Goal: Task Accomplishment & Management: Manage account settings

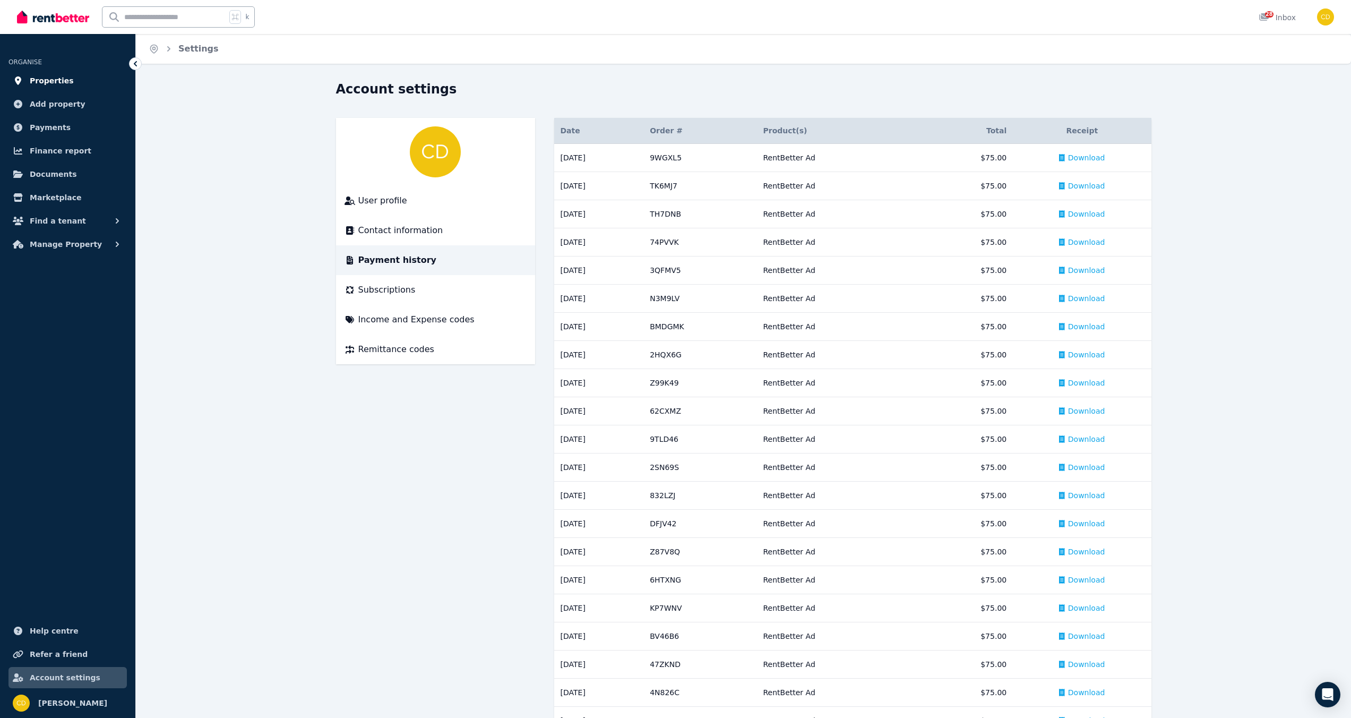
click at [52, 78] on span "Properties" at bounding box center [52, 80] width 44 height 13
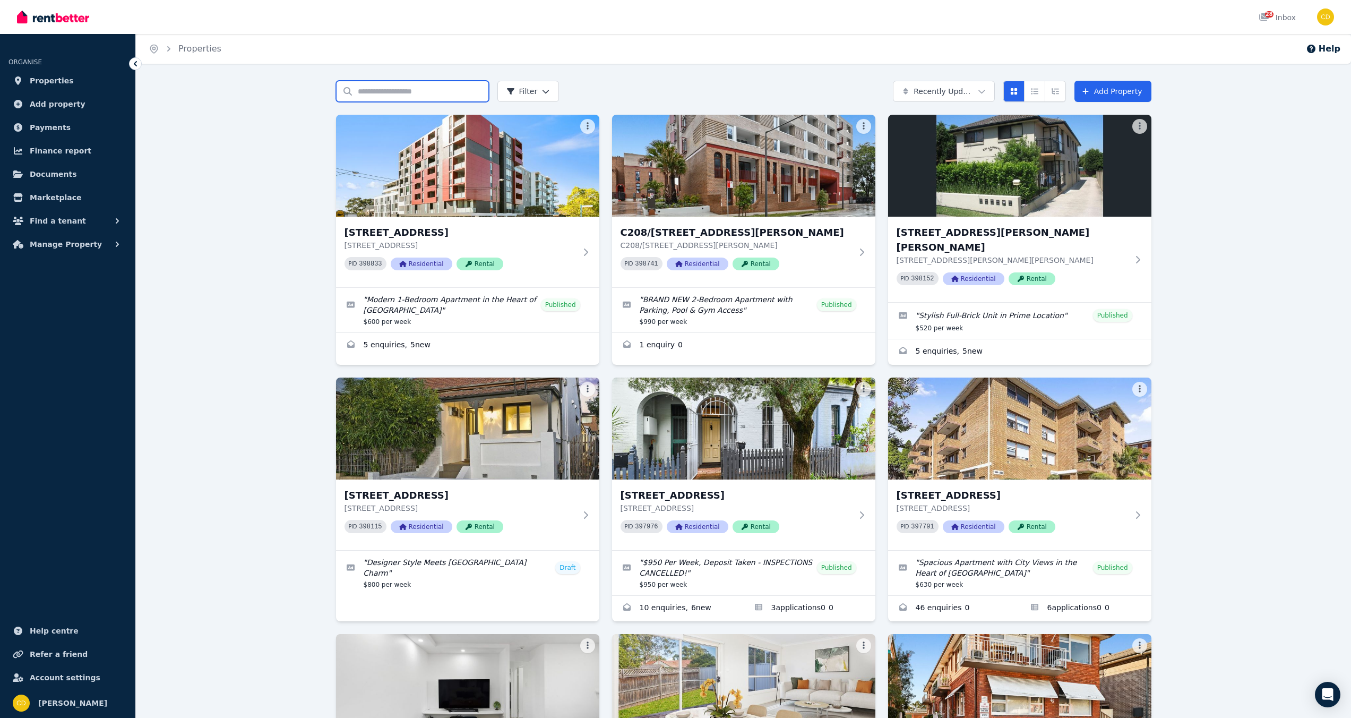
click at [357, 87] on input "Search properties" at bounding box center [412, 91] width 153 height 21
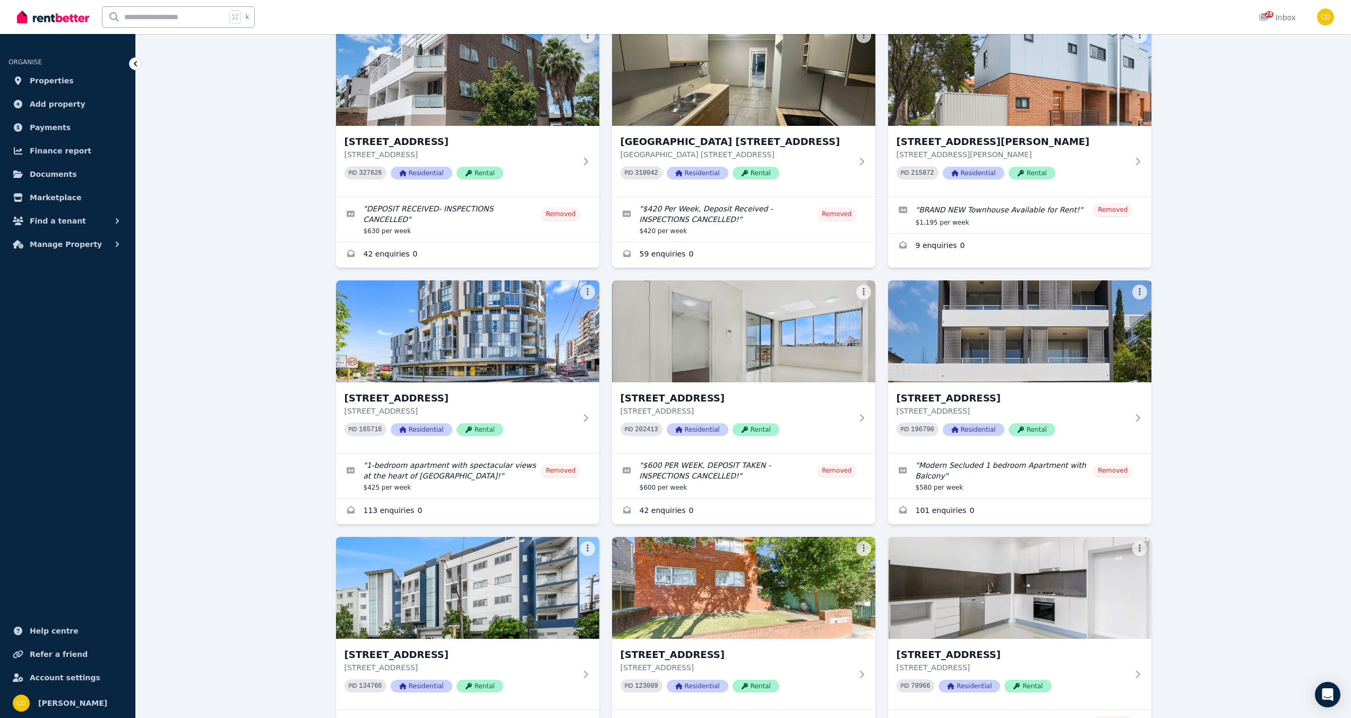
scroll to position [711, 0]
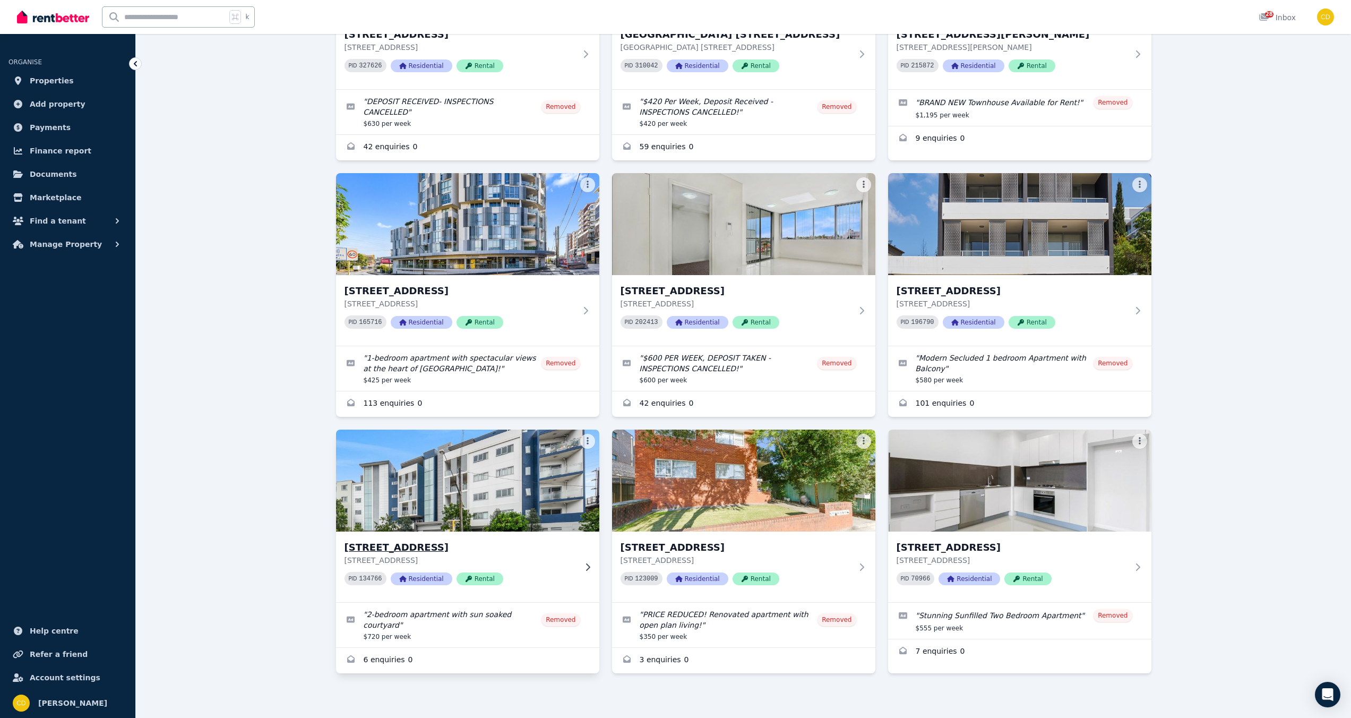
type input "*******"
click at [426, 493] on img at bounding box center [467, 480] width 277 height 107
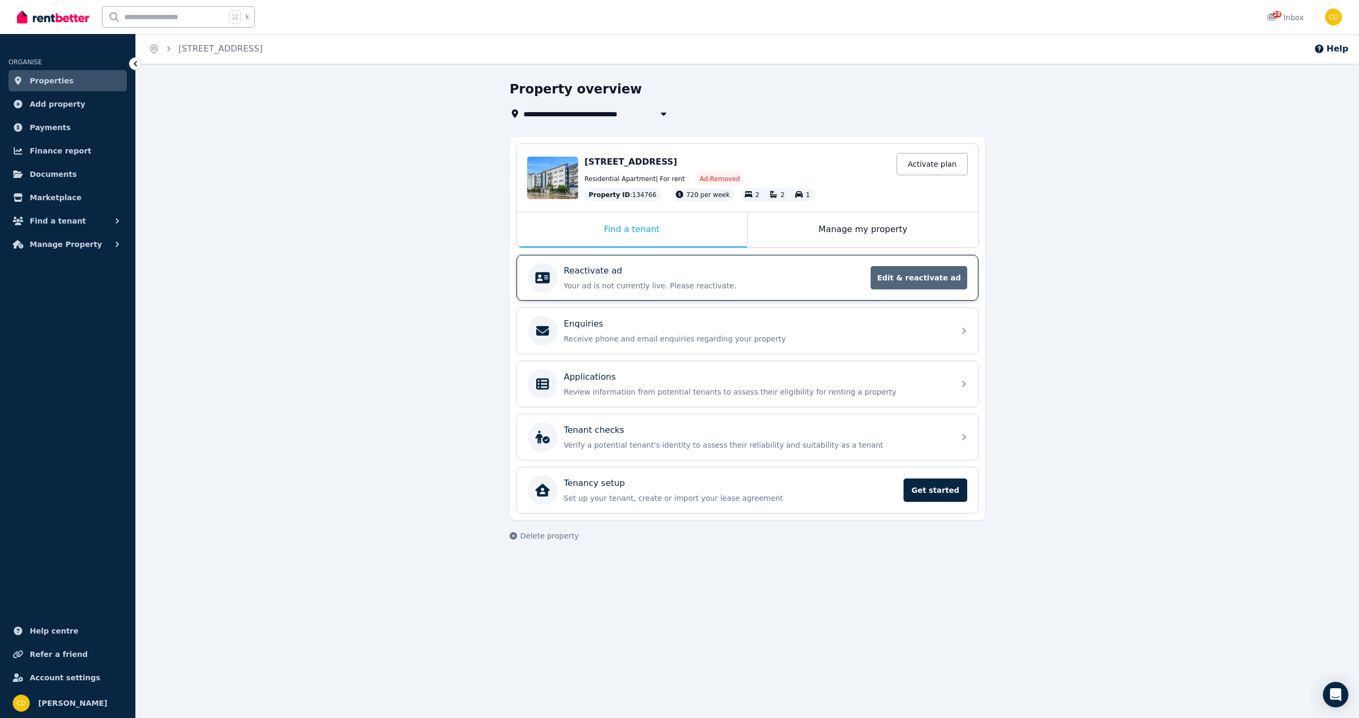
click at [924, 279] on span "Edit & reactivate ad" at bounding box center [919, 277] width 97 height 23
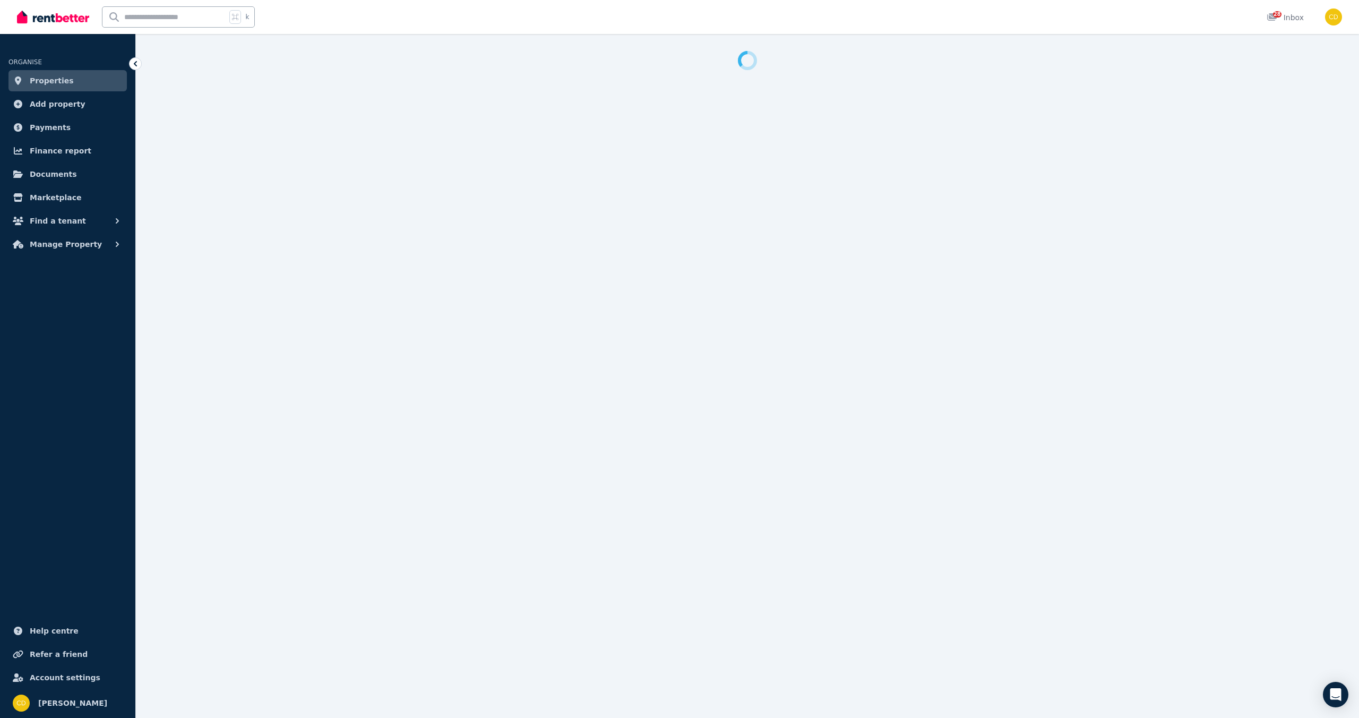
select select "**********"
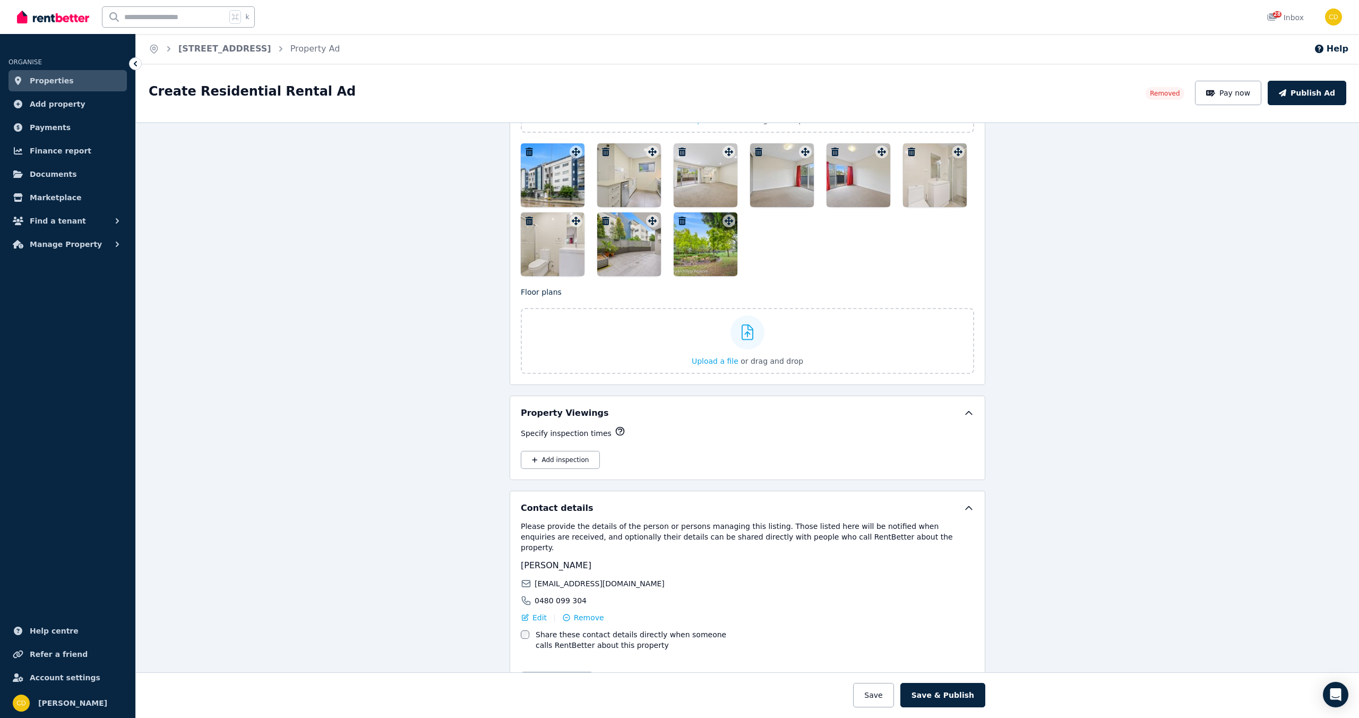
scroll to position [1228, 0]
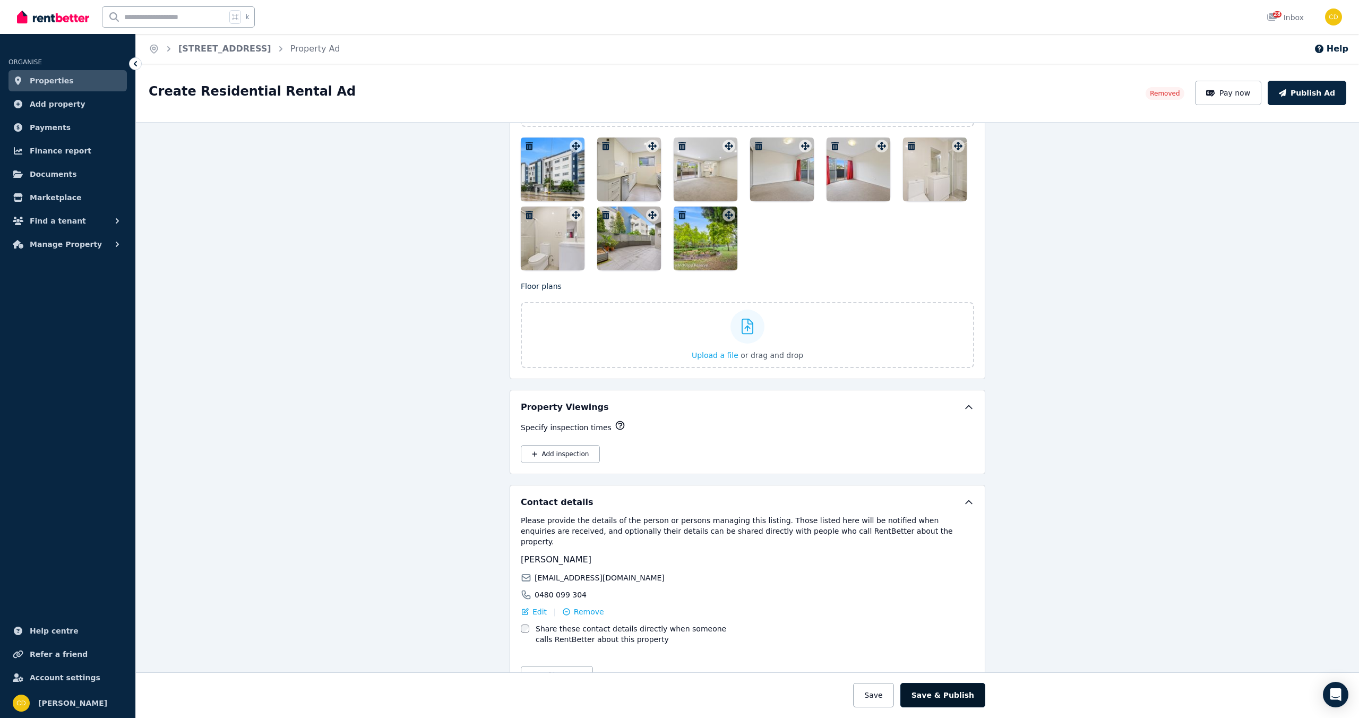
click at [939, 691] on button "Save & Publish" at bounding box center [942, 695] width 85 height 24
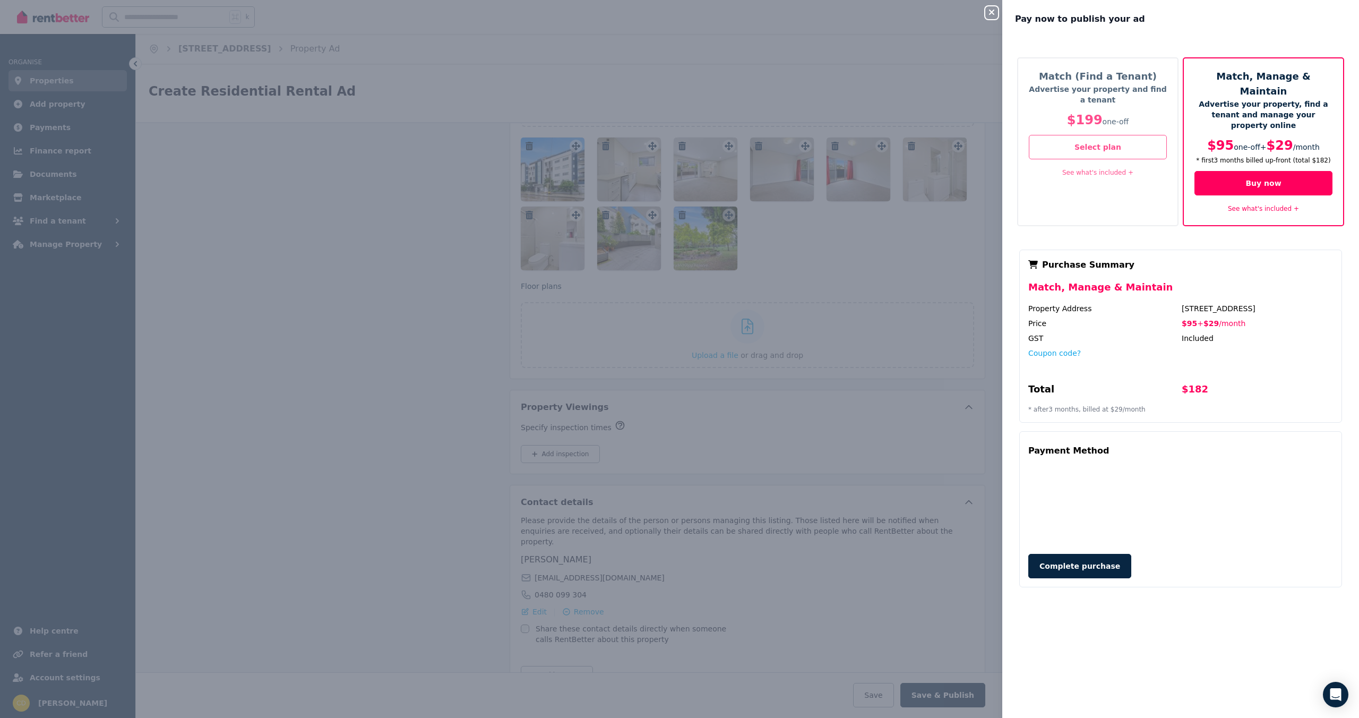
click at [1093, 78] on h5 "Match (Find a Tenant)" at bounding box center [1098, 76] width 138 height 15
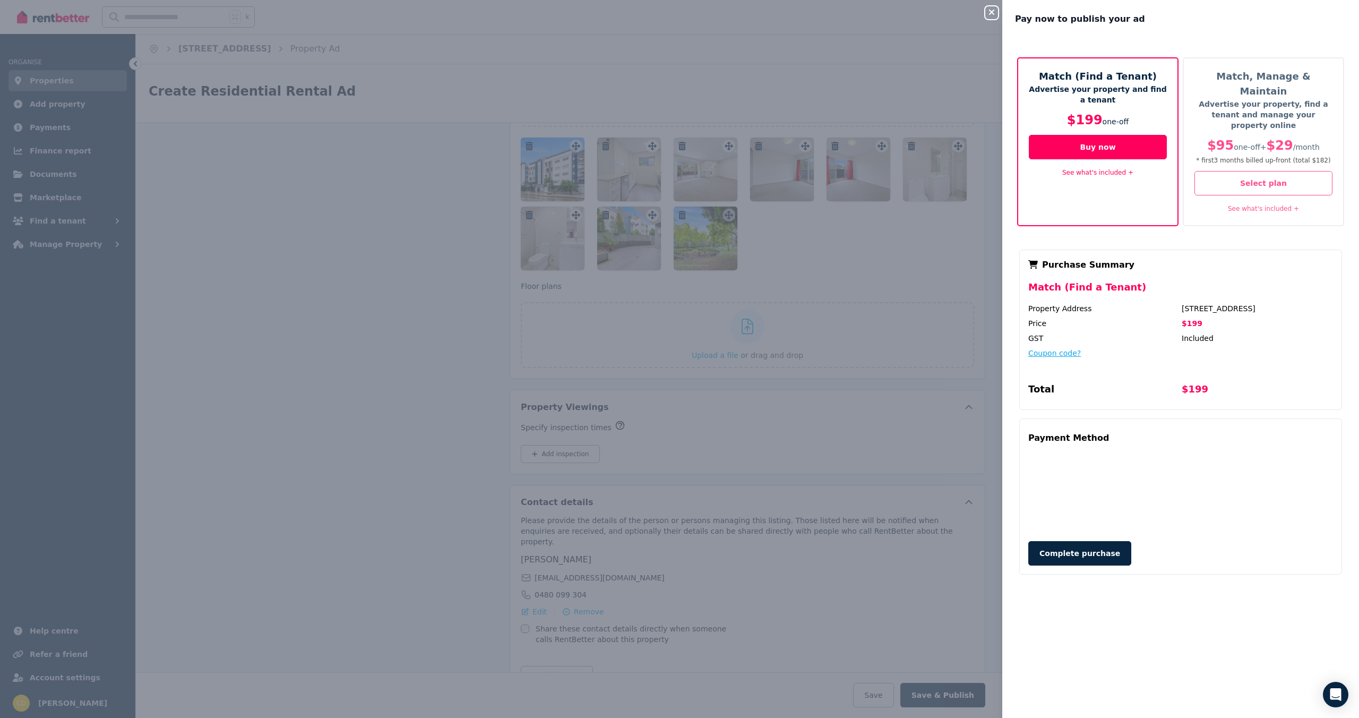
click at [1067, 348] on button "Coupon code?" at bounding box center [1054, 353] width 53 height 11
click at [1107, 356] on input "text" at bounding box center [1100, 363] width 144 height 14
click at [1206, 351] on button "Apply" at bounding box center [1202, 360] width 42 height 18
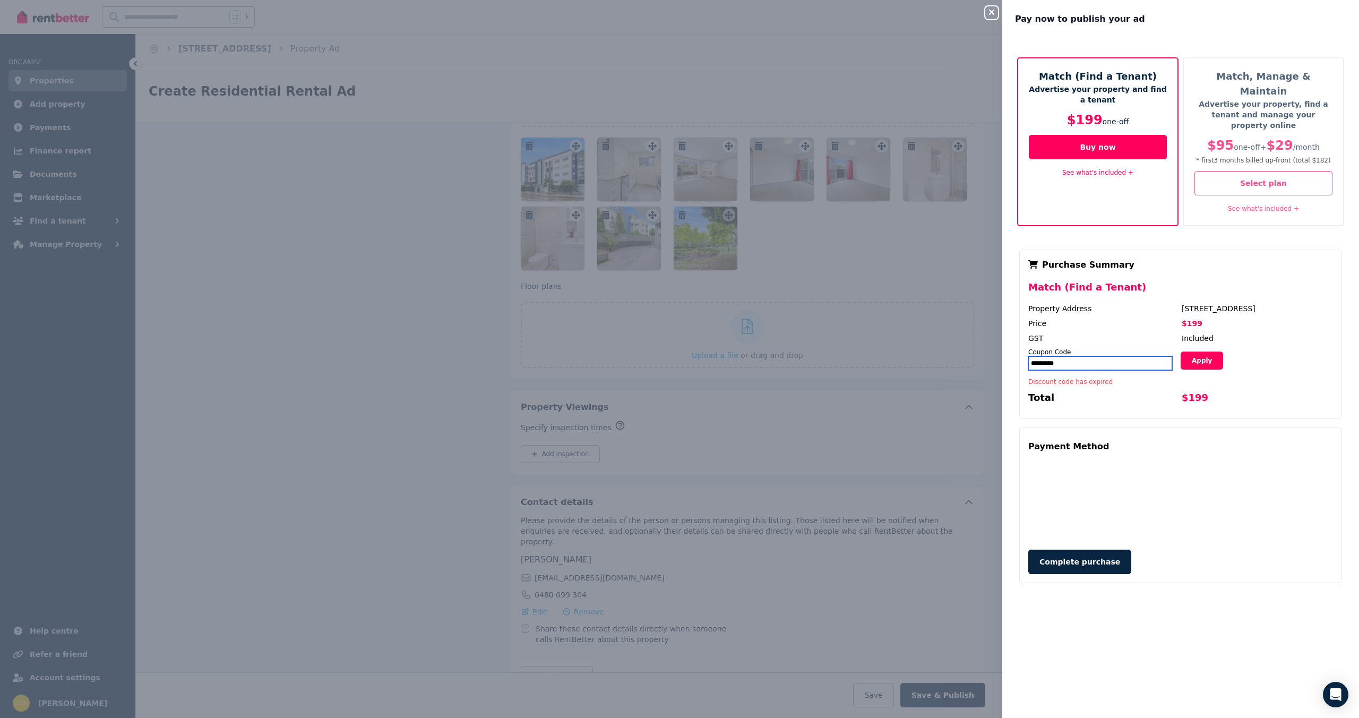
click at [1055, 356] on input "*********" at bounding box center [1100, 363] width 144 height 14
click at [1201, 351] on button "Apply" at bounding box center [1202, 360] width 42 height 18
click at [1112, 356] on input "*****" at bounding box center [1100, 363] width 144 height 14
type input "*****"
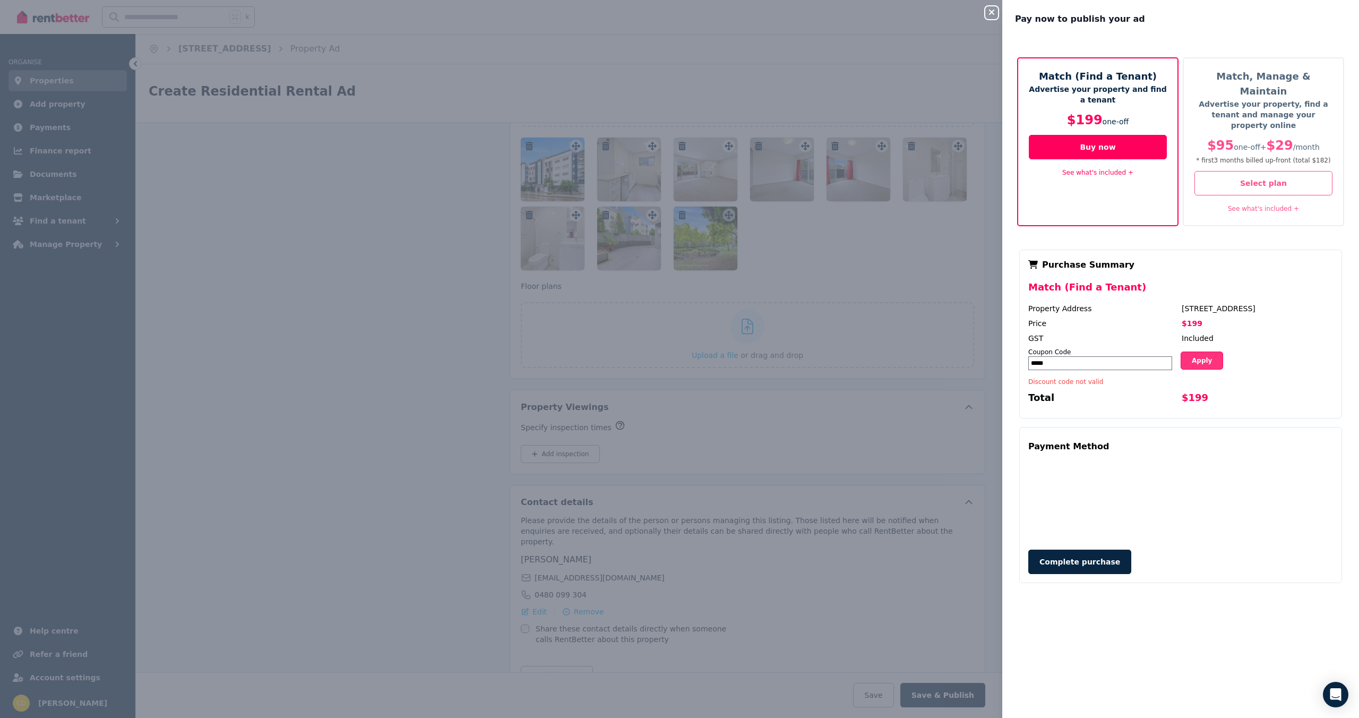
click at [1214, 351] on button "Apply" at bounding box center [1202, 360] width 42 height 18
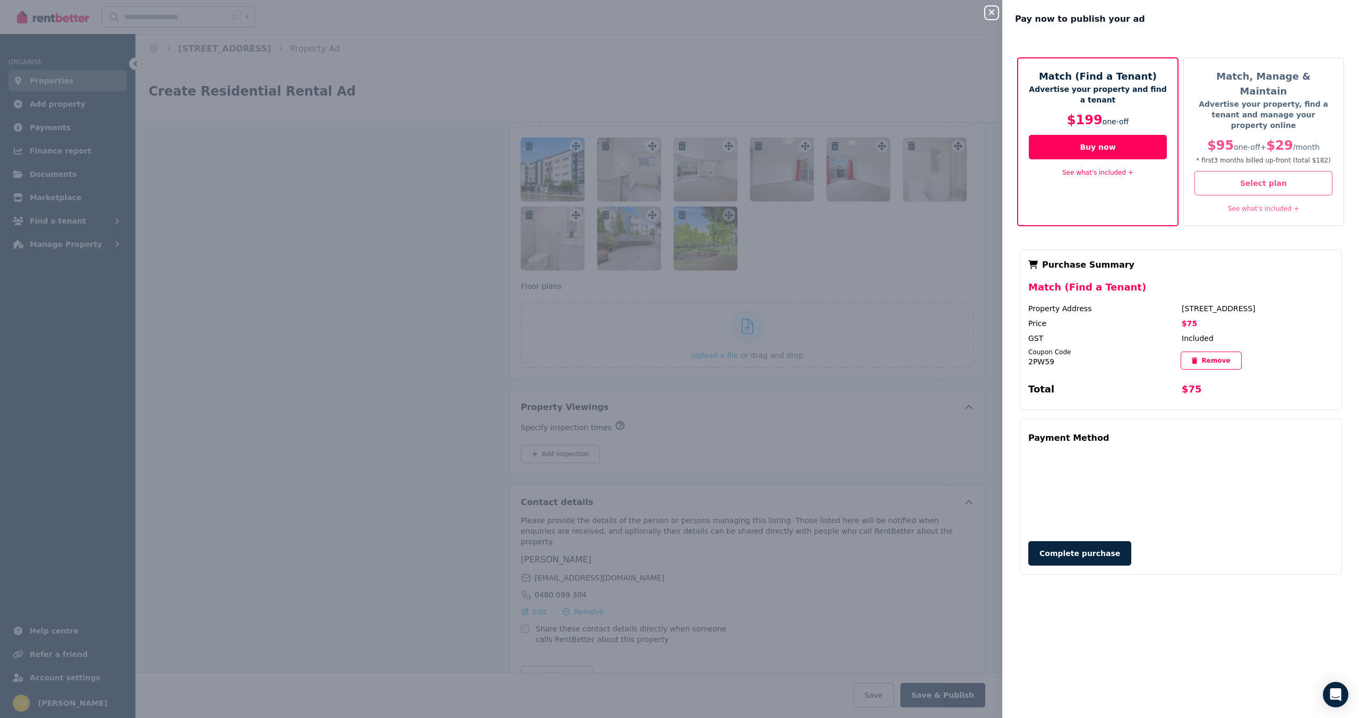
click at [1092, 541] on button "Complete purchase" at bounding box center [1079, 553] width 103 height 24
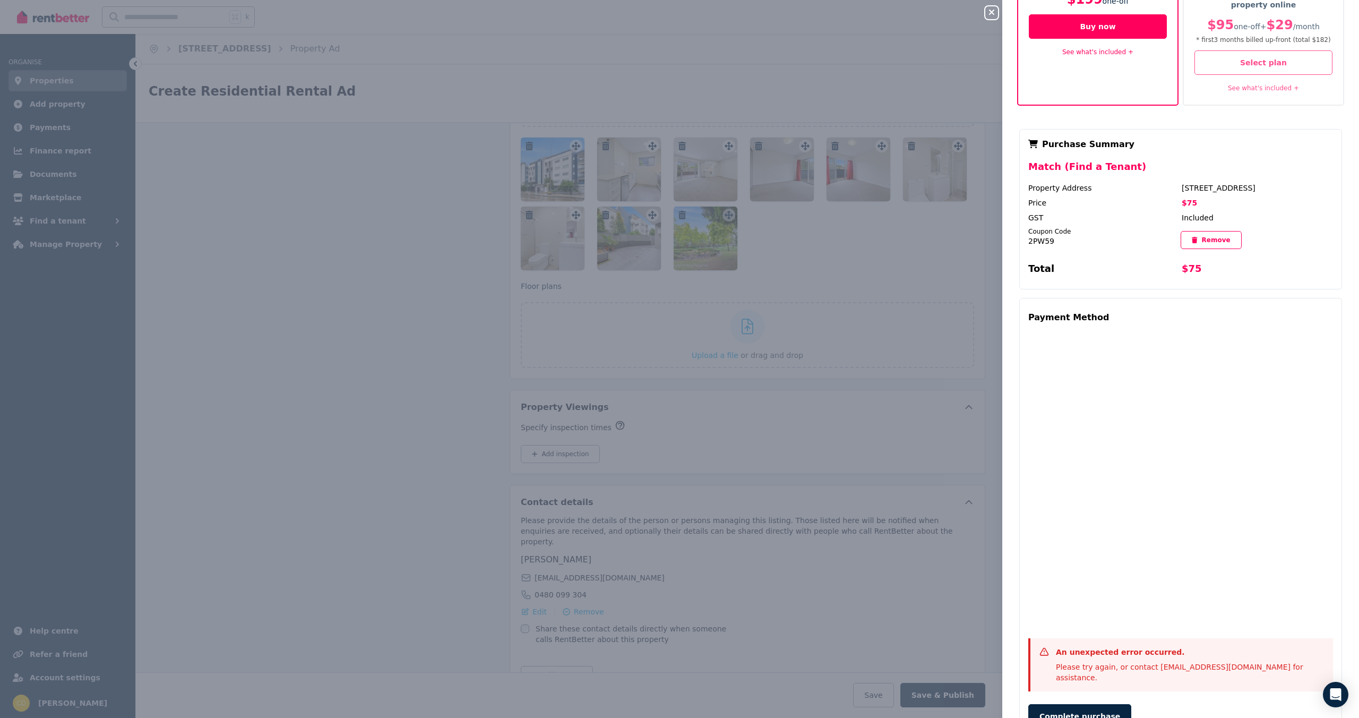
scroll to position [140, 0]
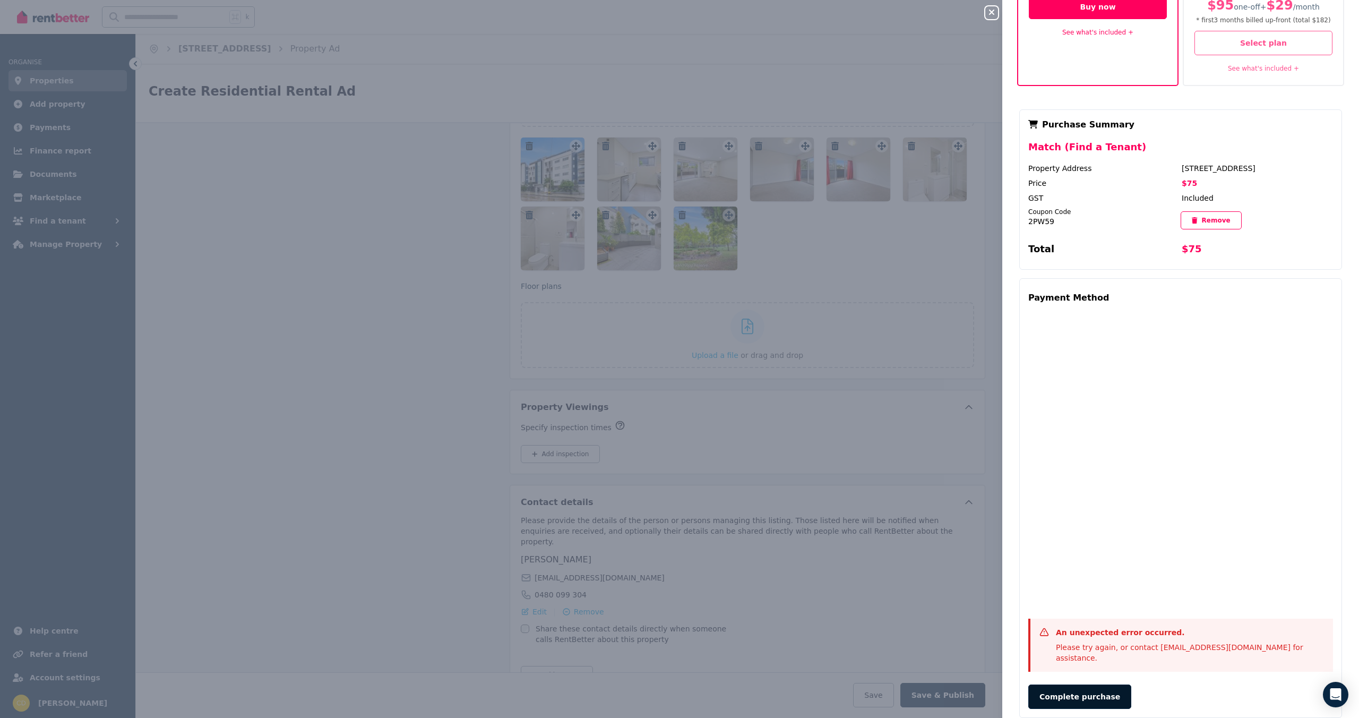
click at [1081, 684] on button "Complete purchase" at bounding box center [1079, 696] width 103 height 24
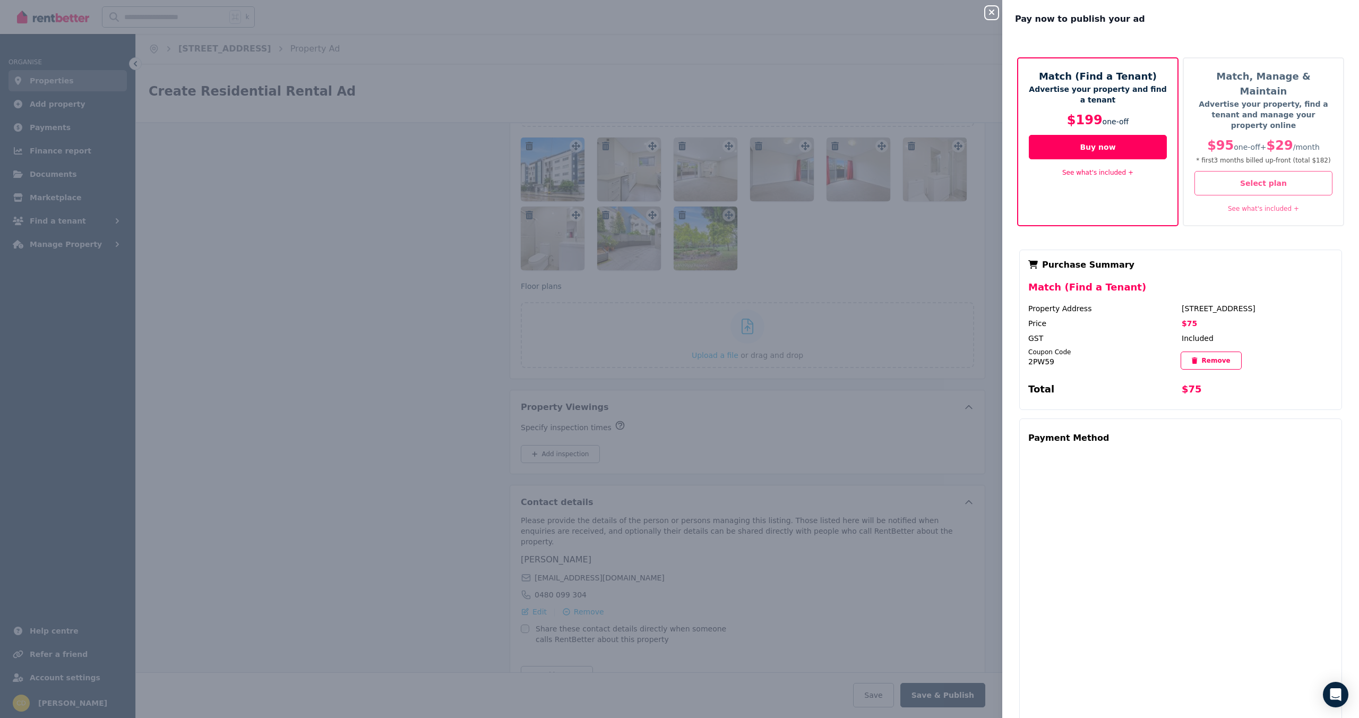
click at [988, 7] on button "Close panel" at bounding box center [991, 12] width 13 height 13
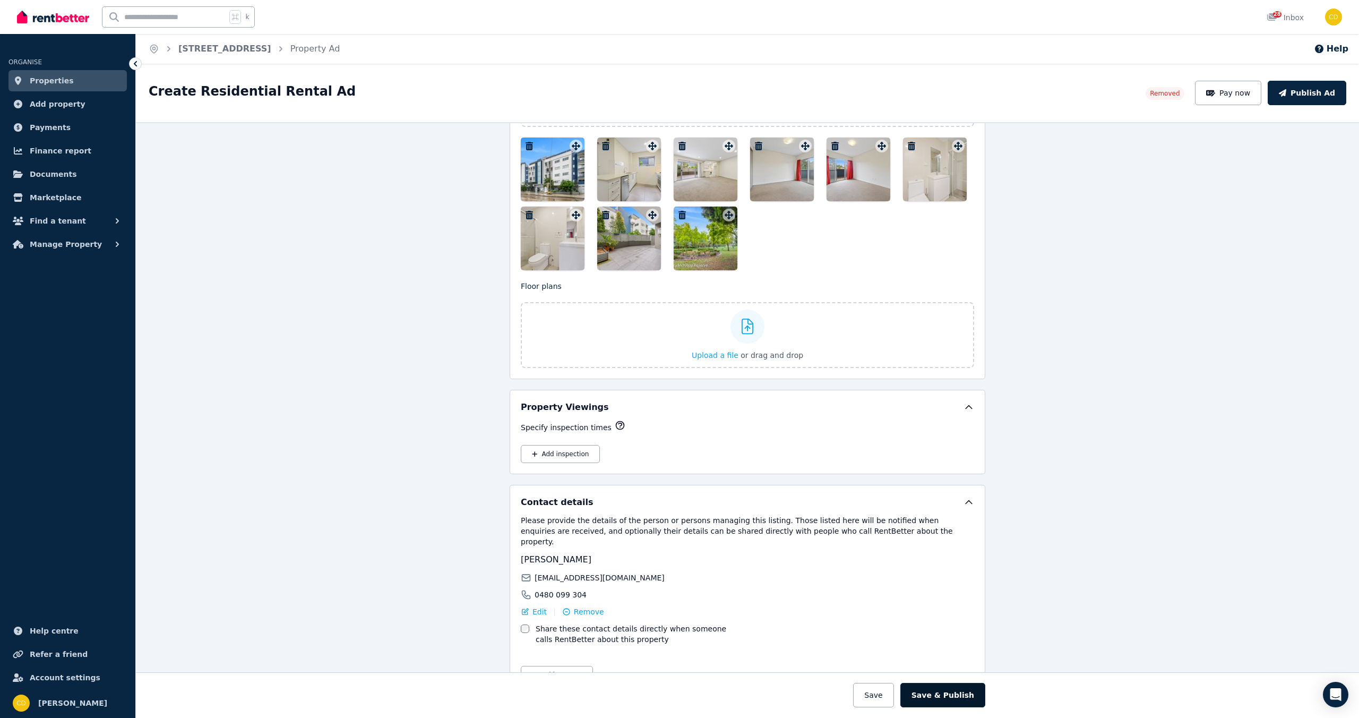
click at [946, 696] on button "Save & Publish" at bounding box center [942, 695] width 85 height 24
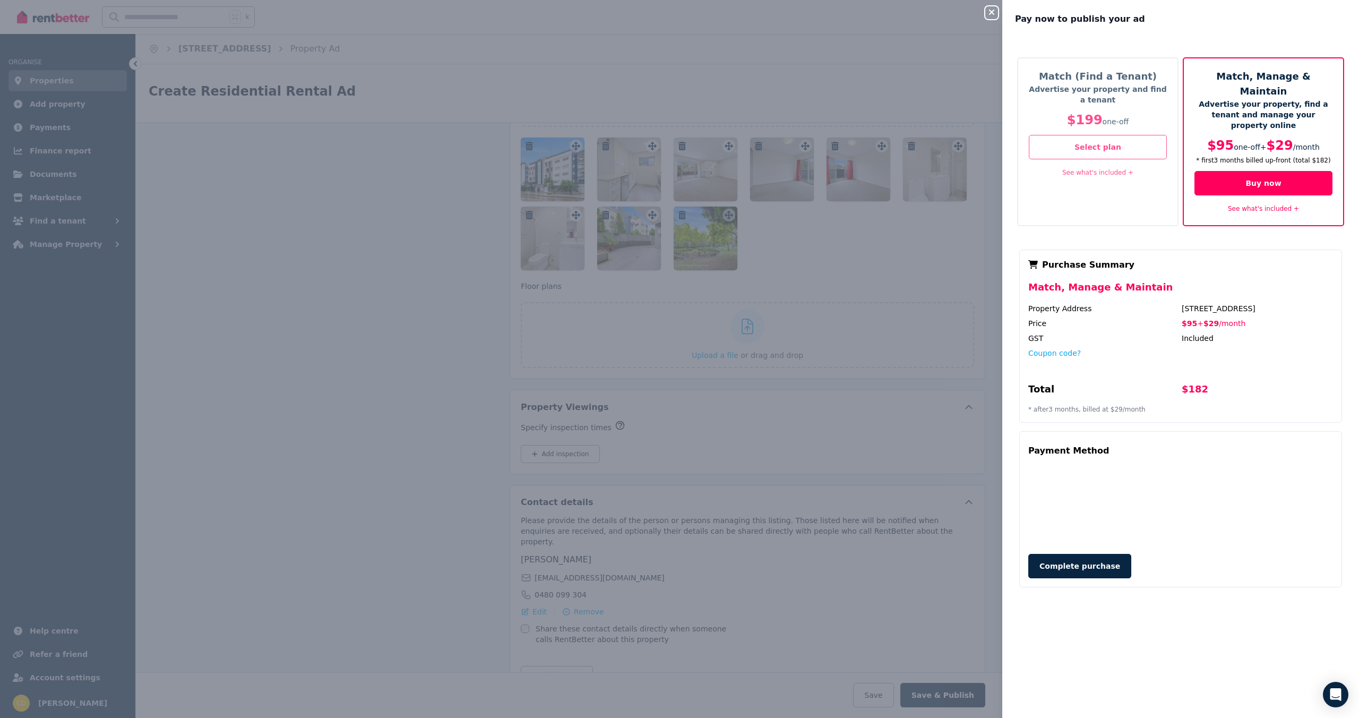
click at [1084, 164] on div "Match (Find a Tenant) Advertise your property and find a tenant $199 one-off Se…" at bounding box center [1097, 141] width 161 height 169
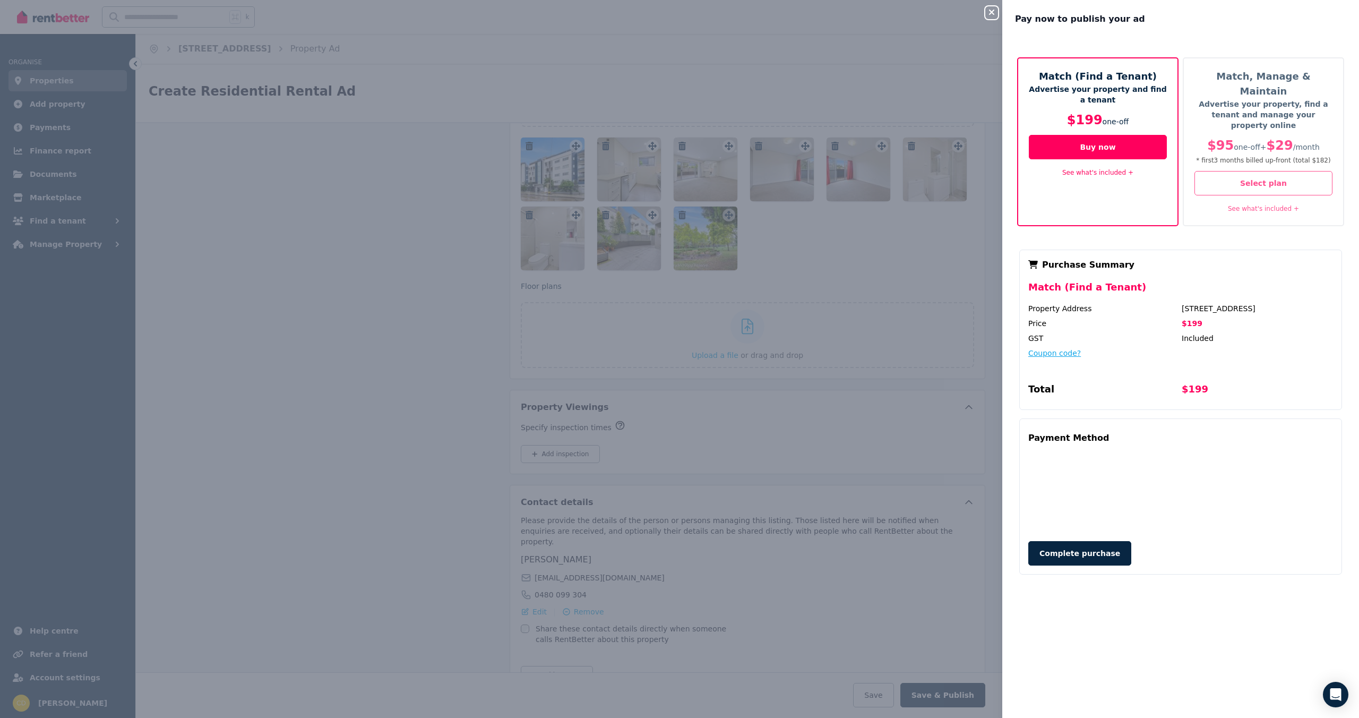
click at [1064, 348] on button "Coupon code?" at bounding box center [1054, 353] width 53 height 11
click at [1114, 356] on input "text" at bounding box center [1100, 363] width 144 height 14
type input "*****"
click at [1190, 351] on button "Apply" at bounding box center [1202, 360] width 42 height 18
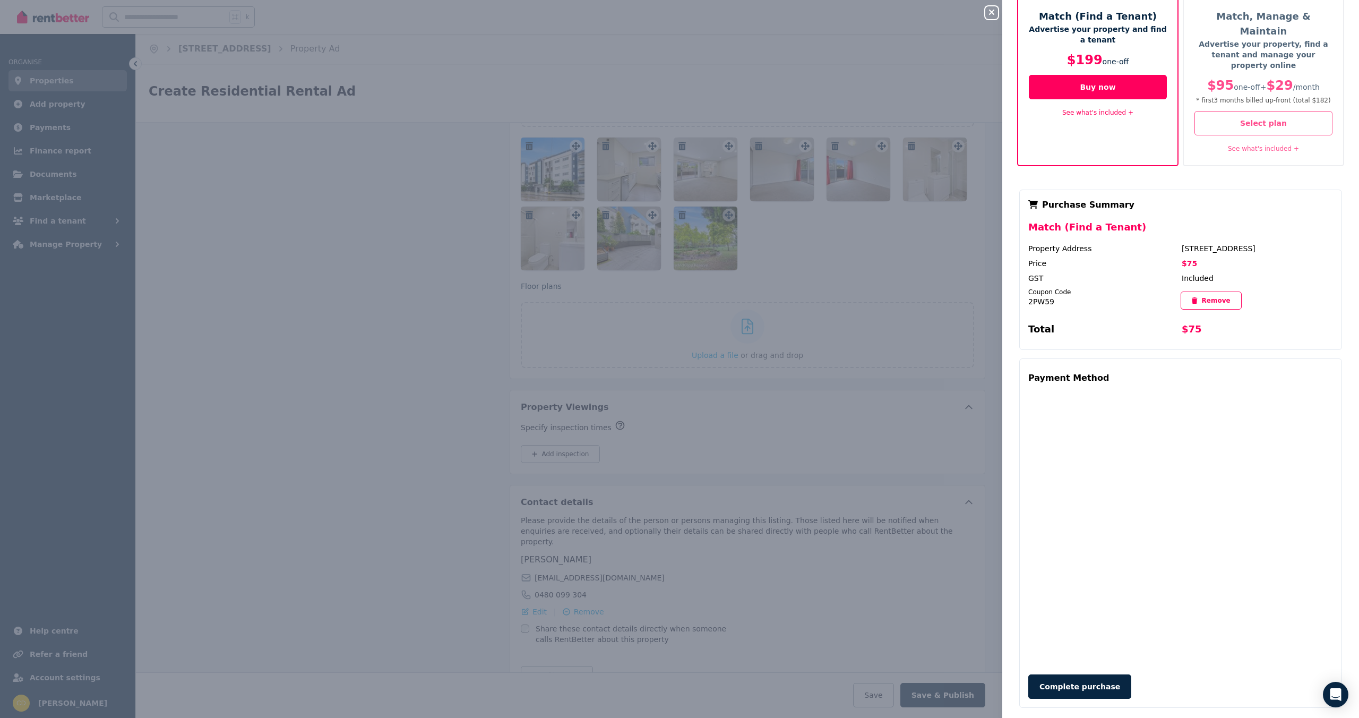
scroll to position [61, 0]
click at [1086, 674] on button "Complete purchase" at bounding box center [1079, 686] width 103 height 24
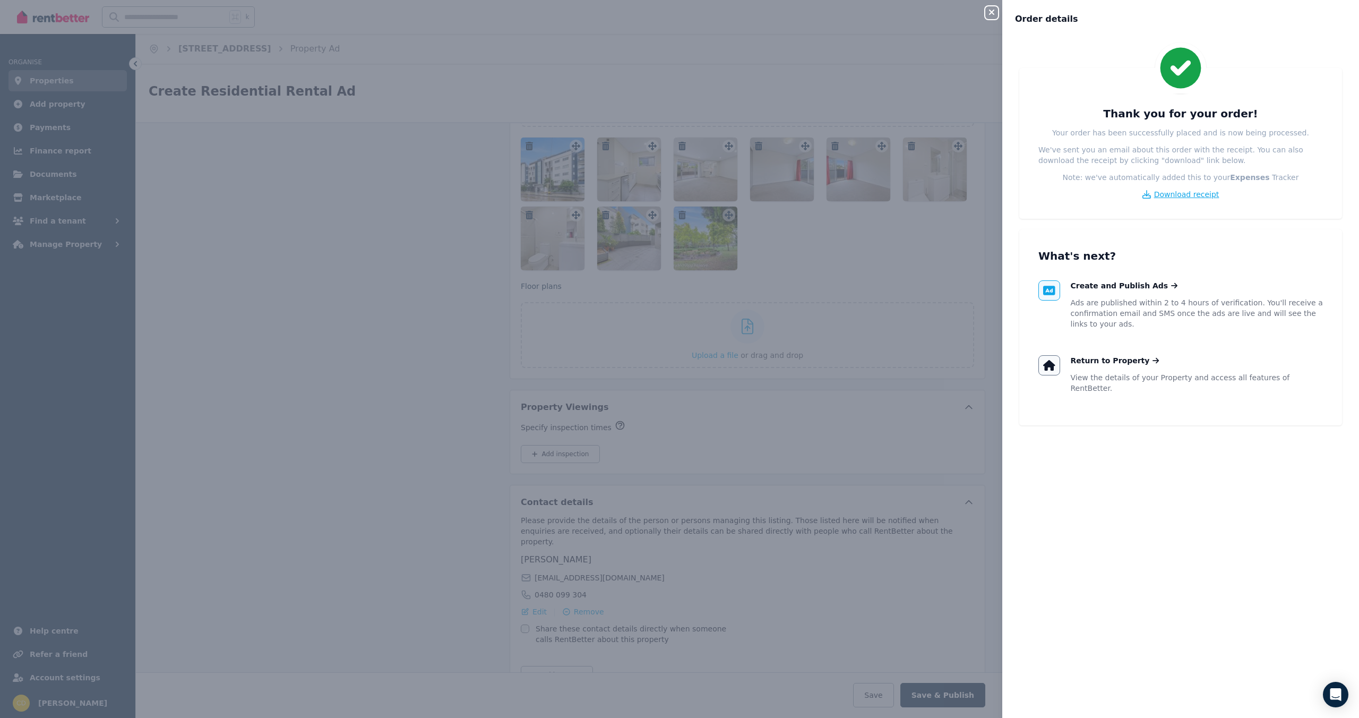
click at [1185, 193] on span "Download receipt" at bounding box center [1186, 194] width 65 height 11
click at [988, 9] on icon "button" at bounding box center [991, 12] width 13 height 8
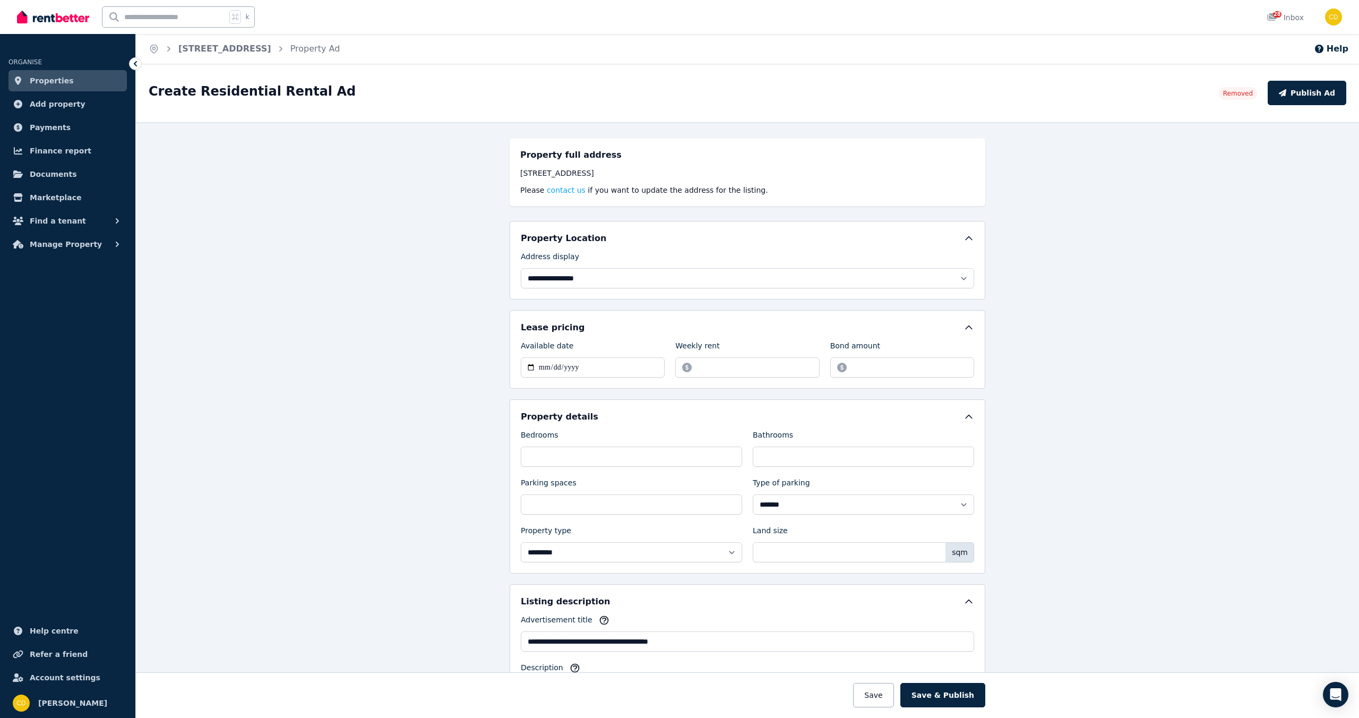
click at [1286, 197] on div "**********" at bounding box center [747, 420] width 1223 height 596
click at [1309, 93] on button "Publish Ad" at bounding box center [1307, 93] width 79 height 24
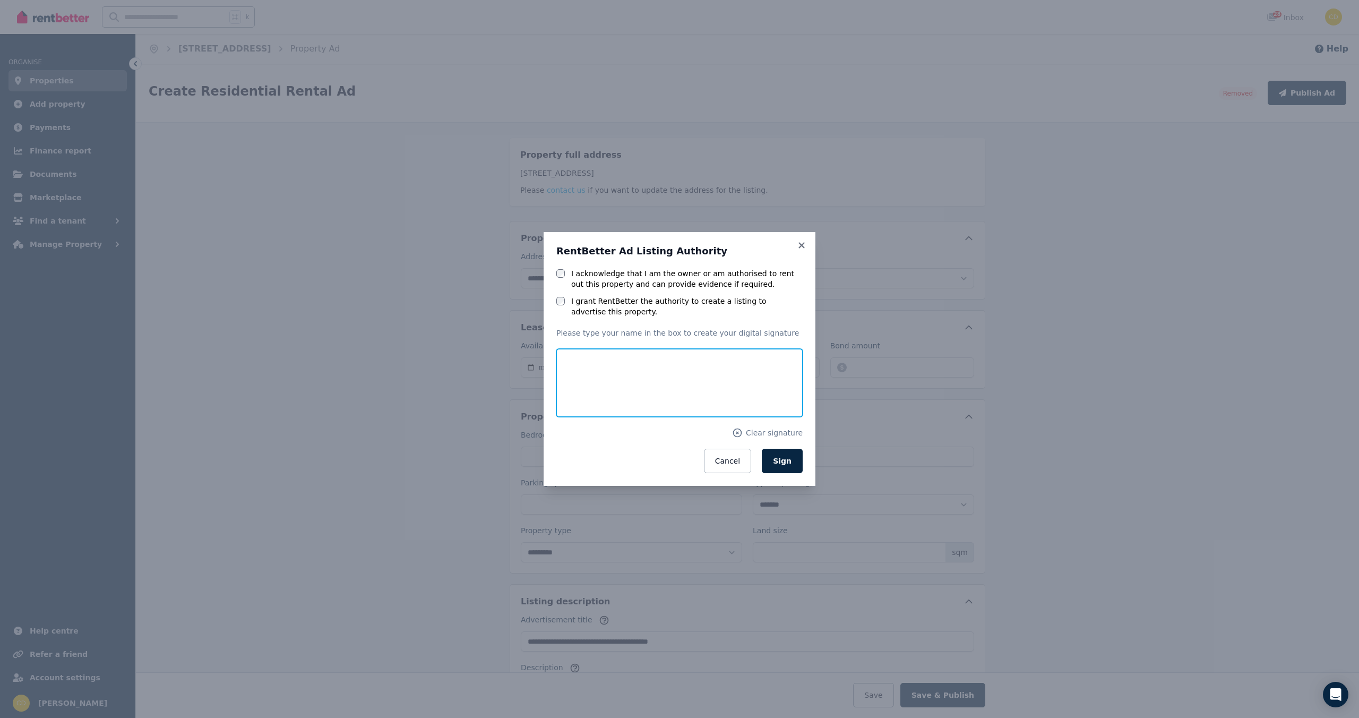
click at [611, 372] on input "text" at bounding box center [679, 383] width 246 height 68
type input "**********"
click at [565, 449] on div "Cancel Sign" at bounding box center [679, 461] width 246 height 24
click at [793, 469] on button "Sign" at bounding box center [782, 461] width 41 height 24
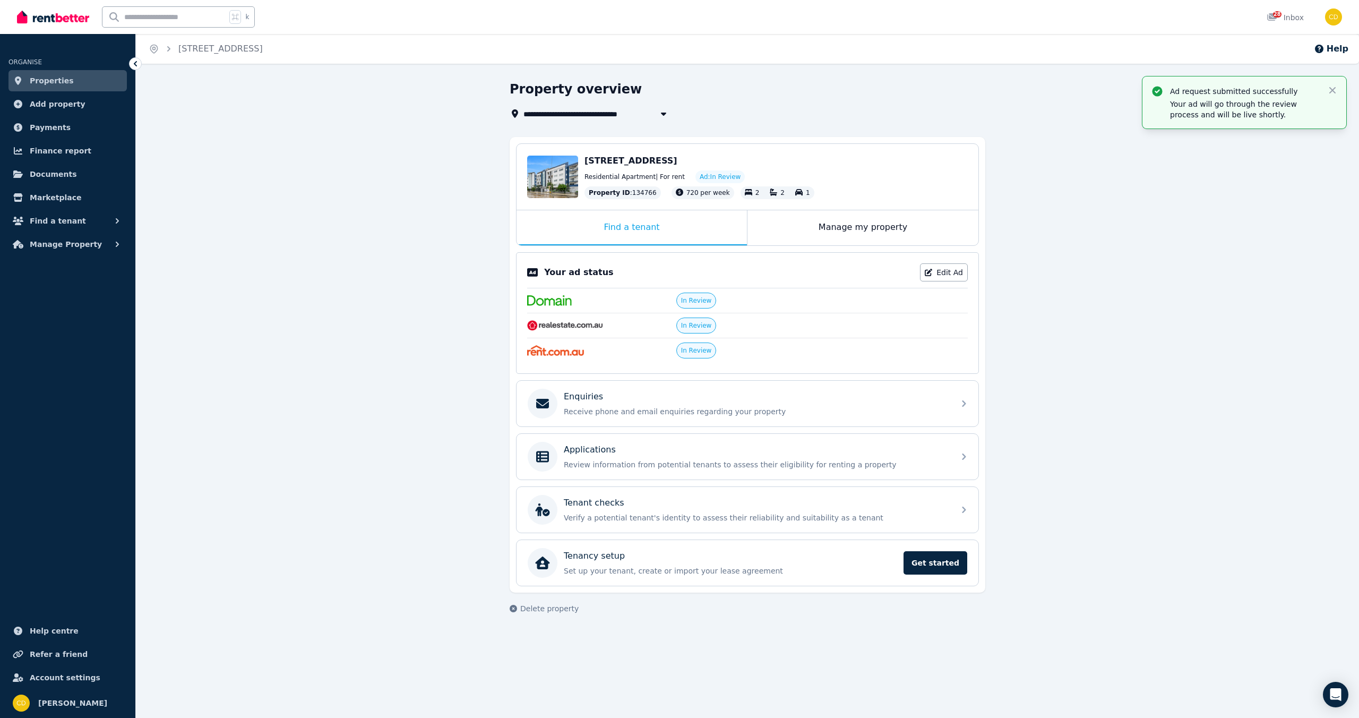
click at [1131, 491] on div "**********" at bounding box center [747, 357] width 1223 height 552
click at [40, 79] on span "Properties" at bounding box center [52, 80] width 44 height 13
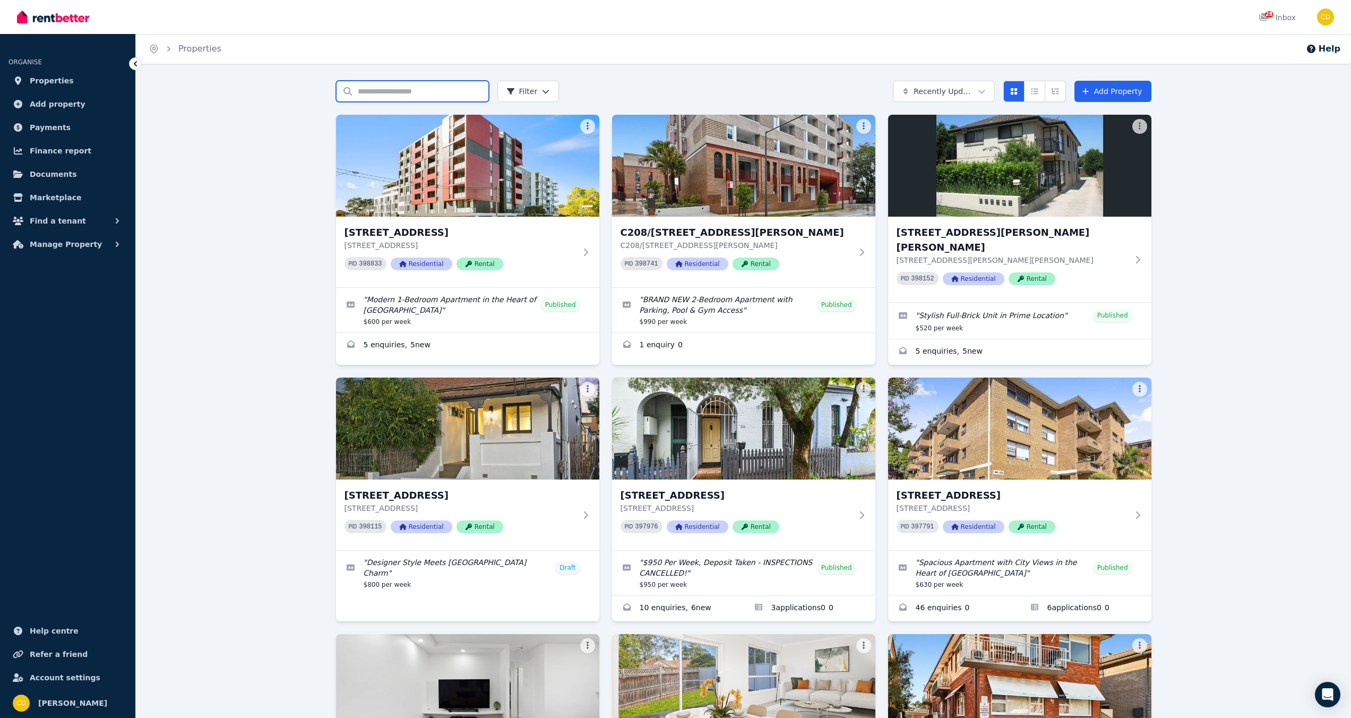
click at [400, 84] on input "Search properties" at bounding box center [412, 91] width 153 height 21
click at [982, 82] on html "Open main menu 28 Inbox Open user menu ORGANISE Properties Add property Payment…" at bounding box center [675, 359] width 1351 height 718
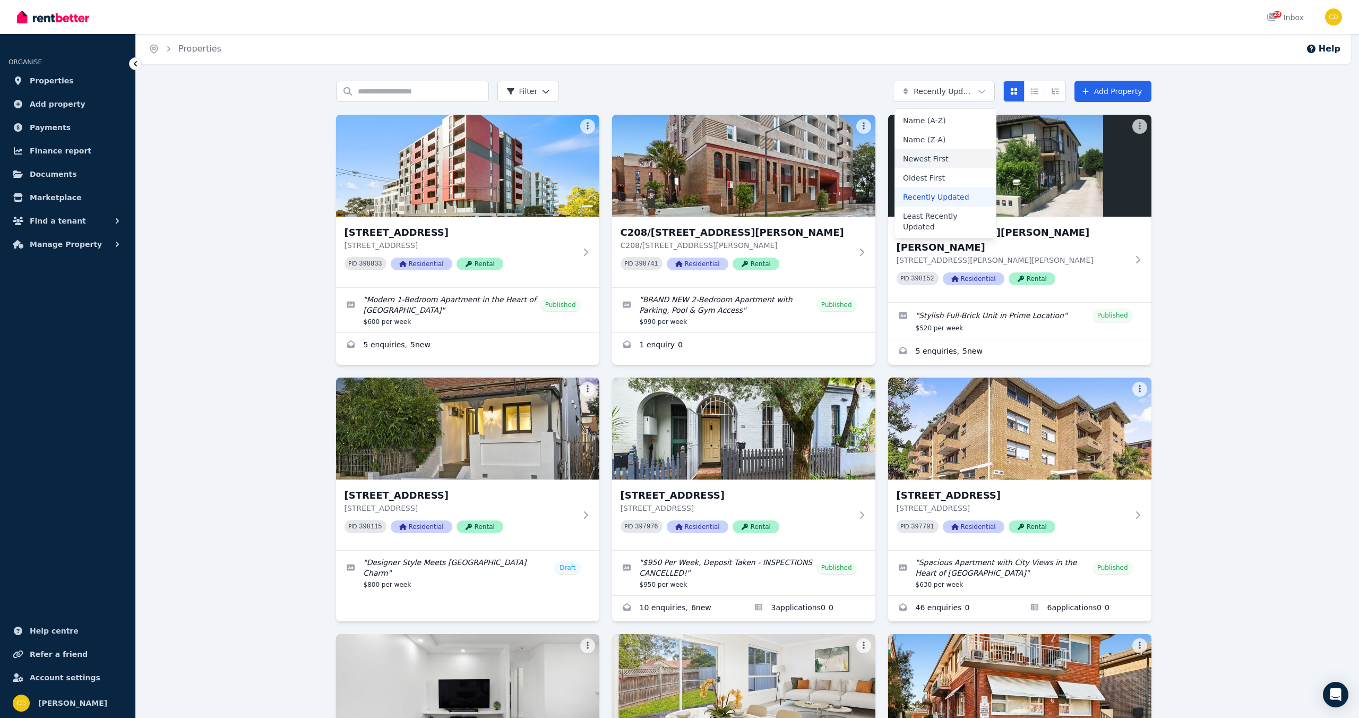
click at [967, 156] on div "Newest First" at bounding box center [946, 158] width 102 height 19
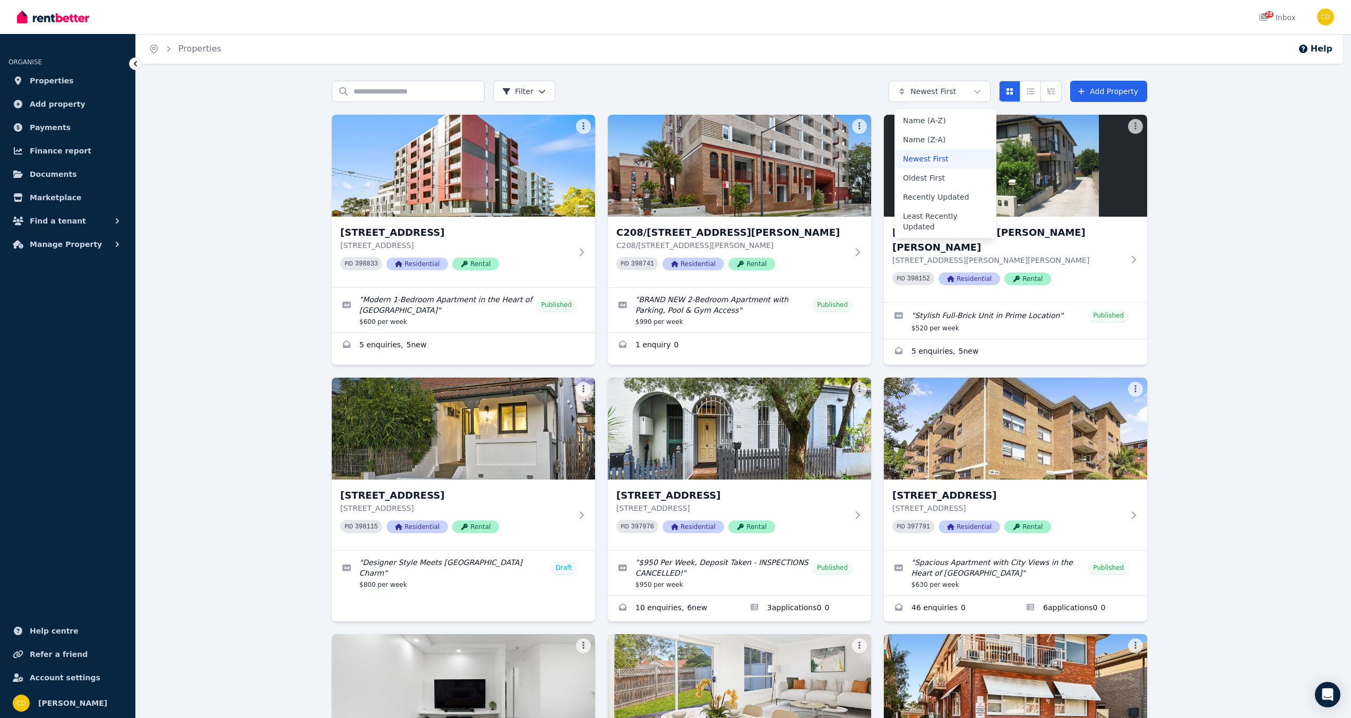
click at [986, 89] on html "Open main menu 28 Inbox Open user menu ORGANISE Properties Add property Payment…" at bounding box center [675, 359] width 1351 height 718
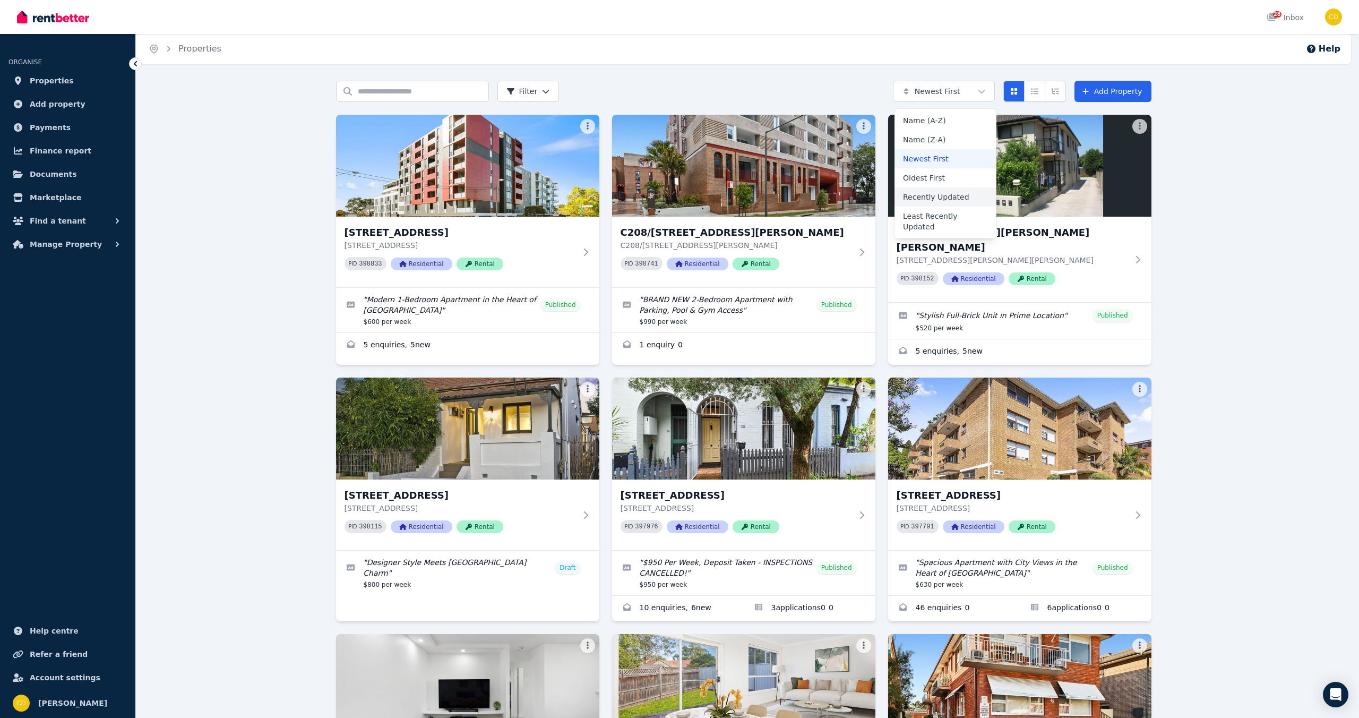
click at [956, 198] on div "Recently Updated" at bounding box center [946, 196] width 102 height 19
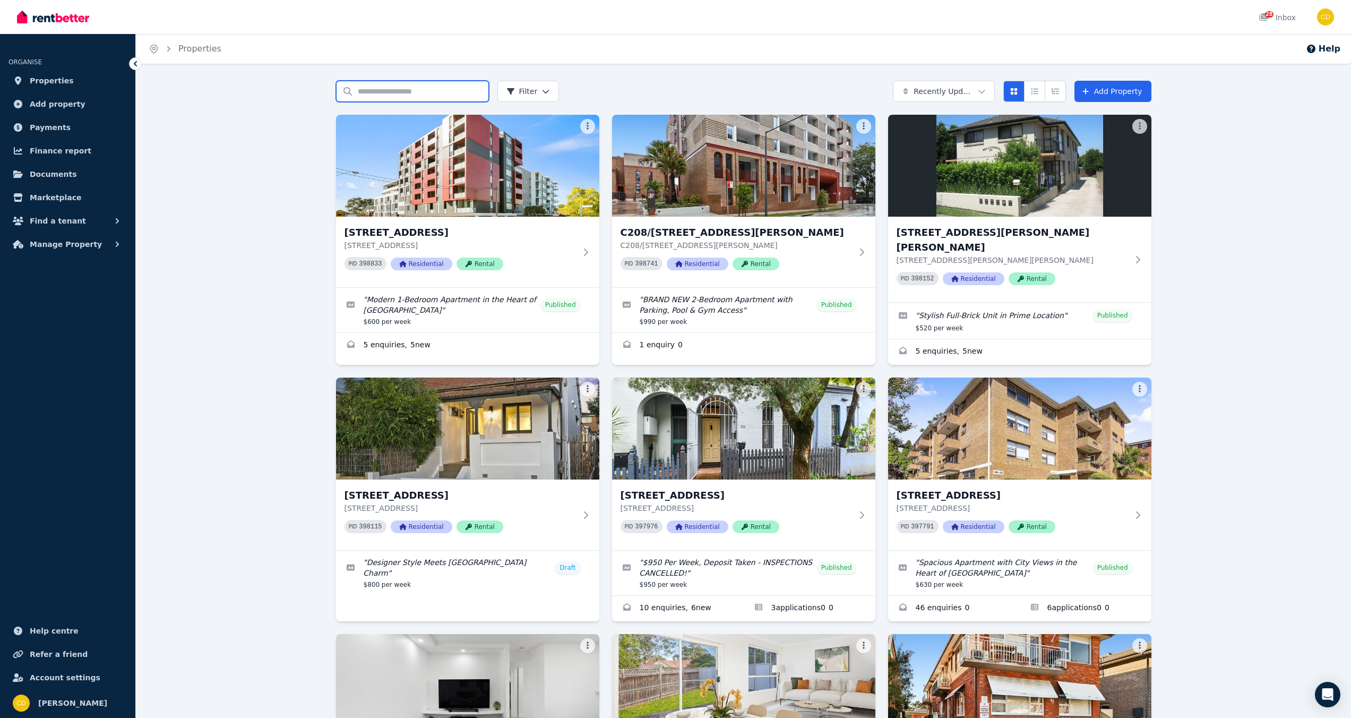
click at [373, 88] on input "Search properties" at bounding box center [412, 91] width 153 height 21
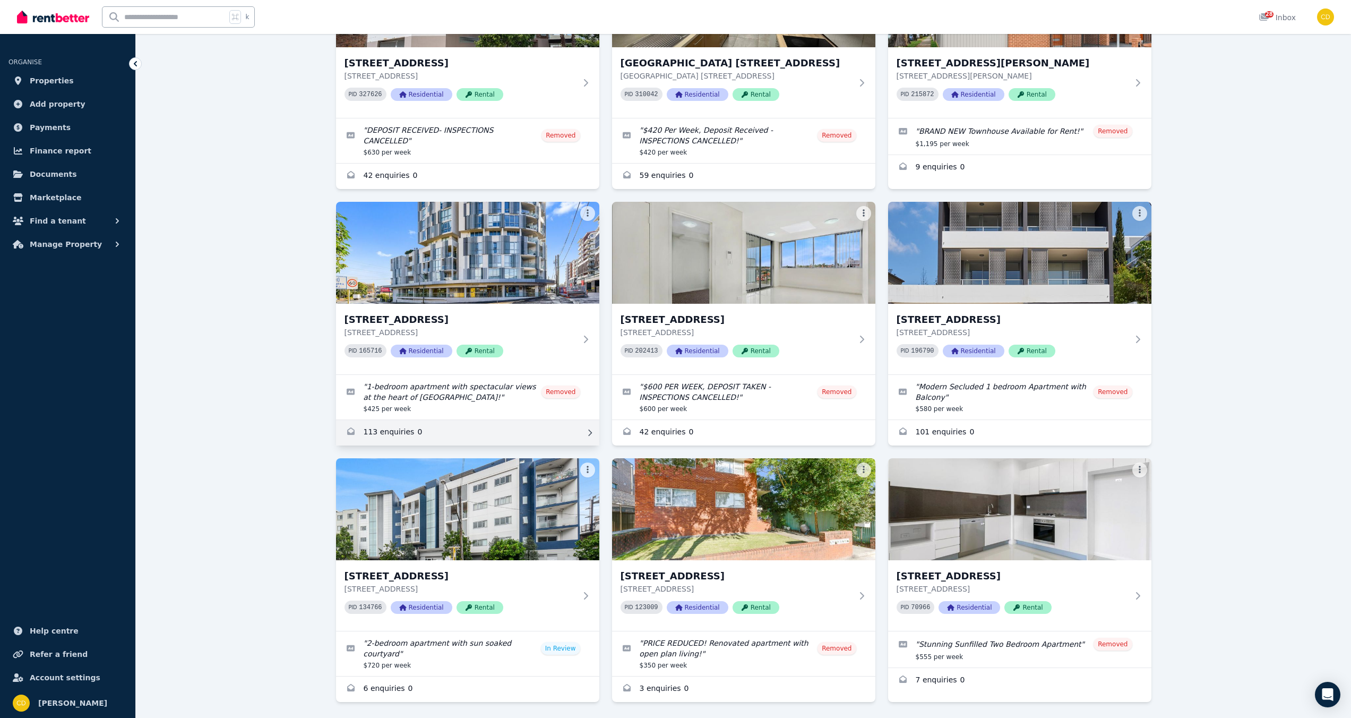
scroll to position [715, 0]
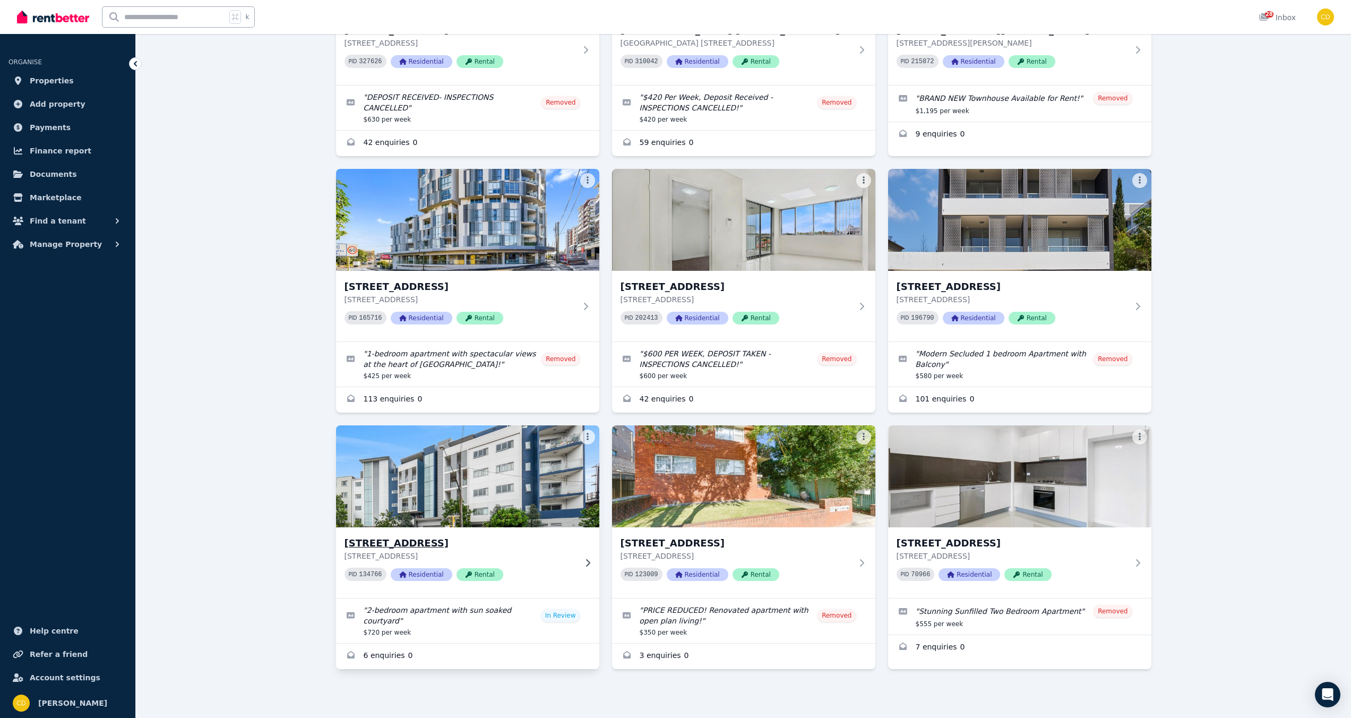
type input "**********"
click at [480, 475] on img at bounding box center [467, 476] width 277 height 107
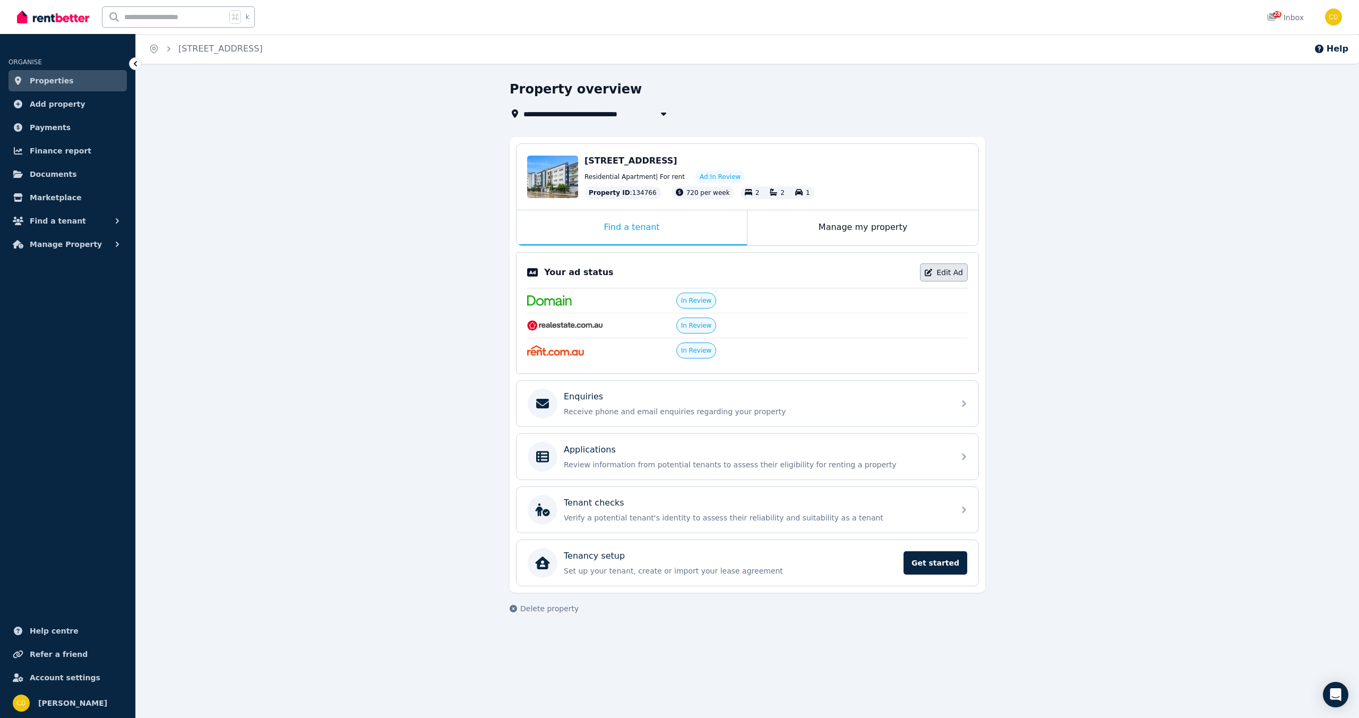
click at [955, 267] on link "Edit Ad" at bounding box center [944, 272] width 48 height 18
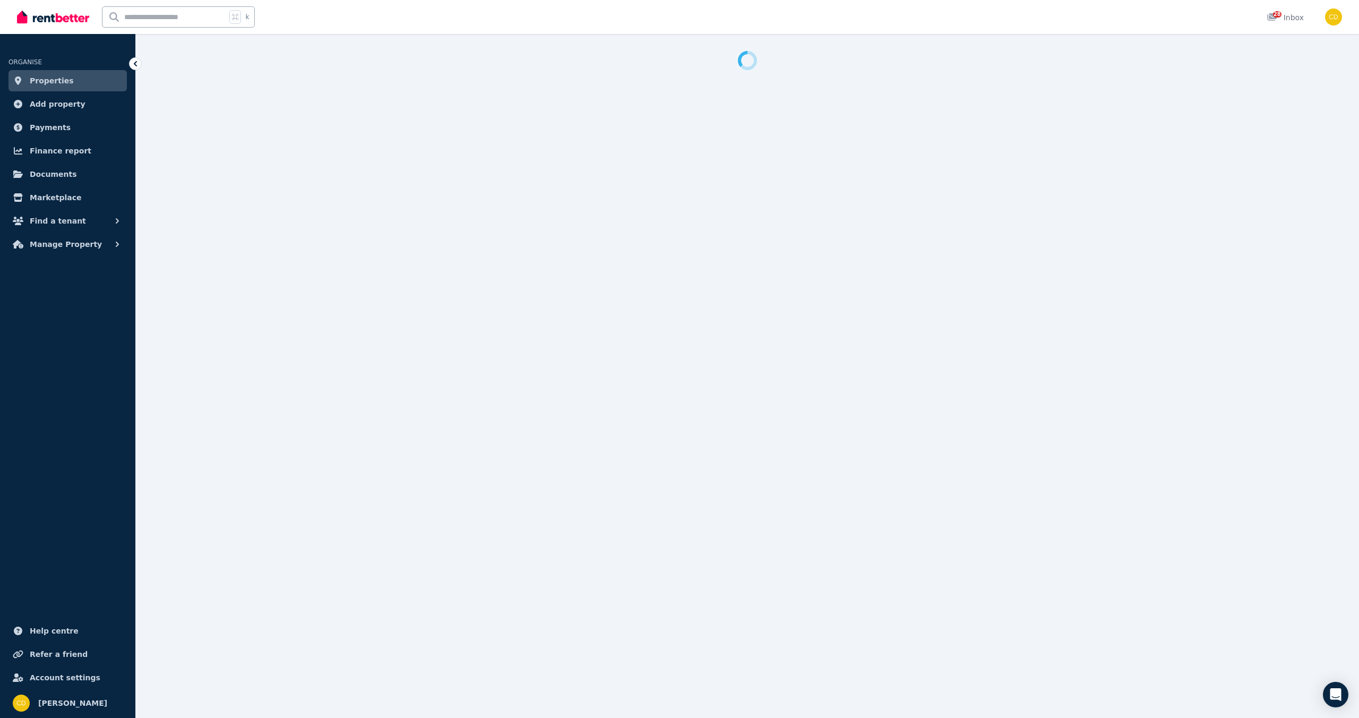
select select "**********"
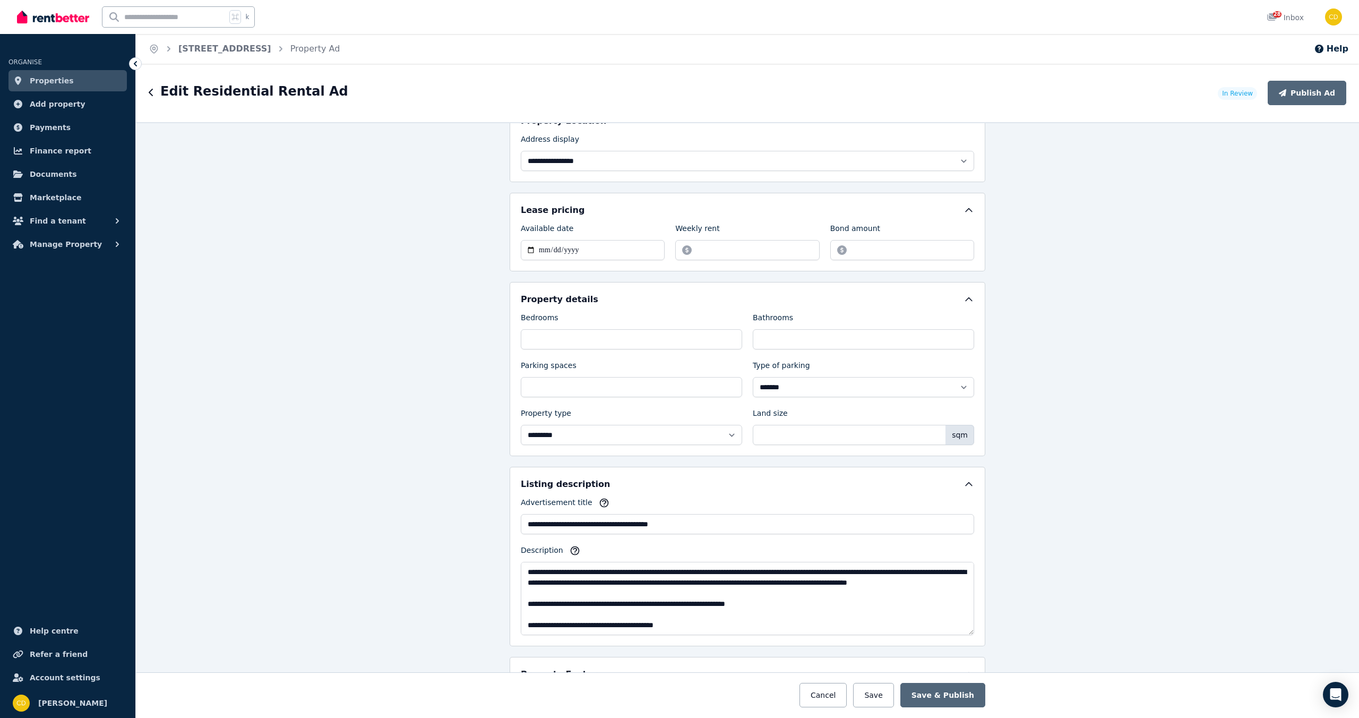
scroll to position [412, 0]
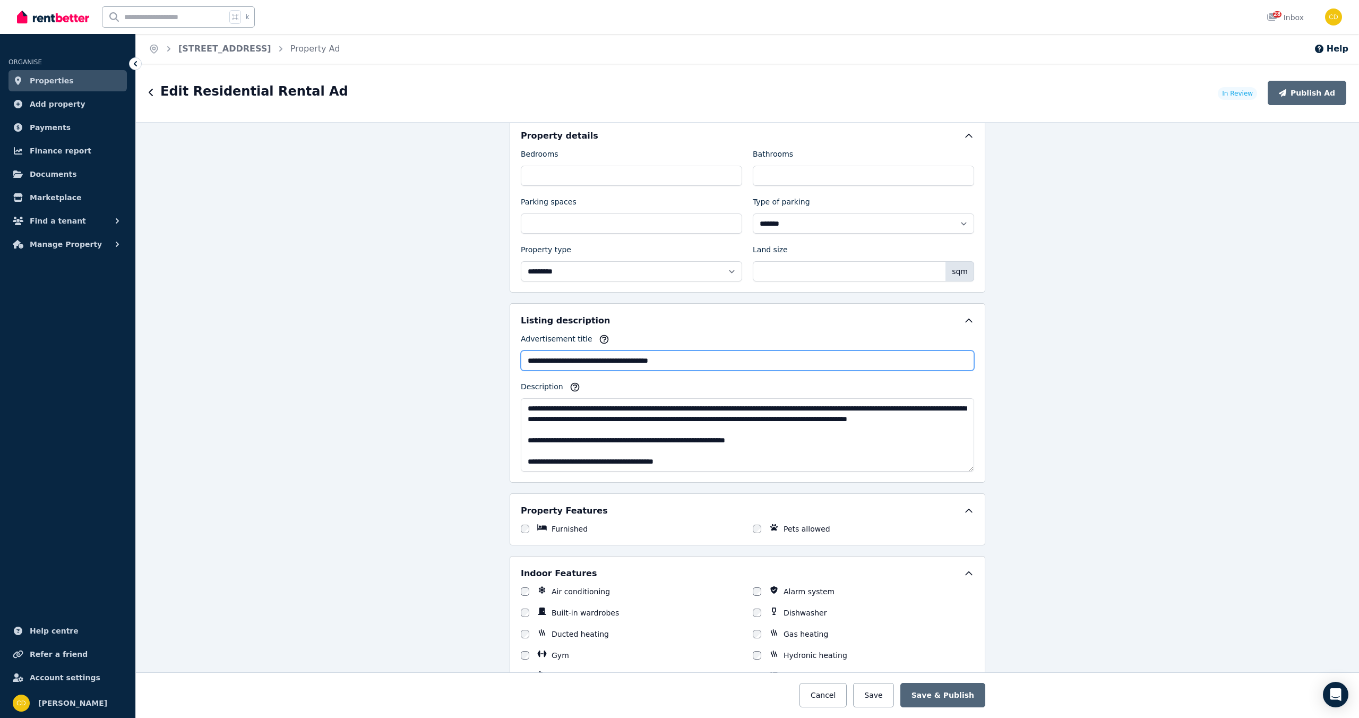
click at [738, 364] on input "**********" at bounding box center [747, 360] width 453 height 20
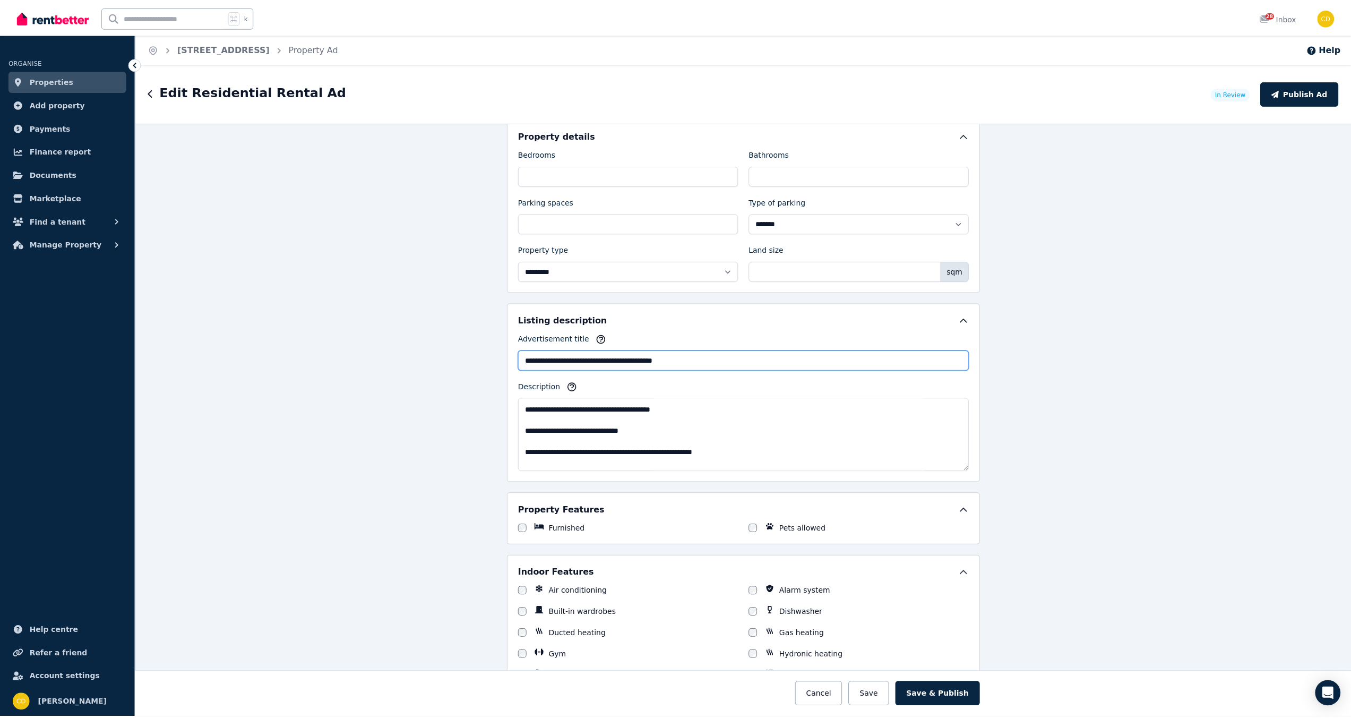
scroll to position [138, 0]
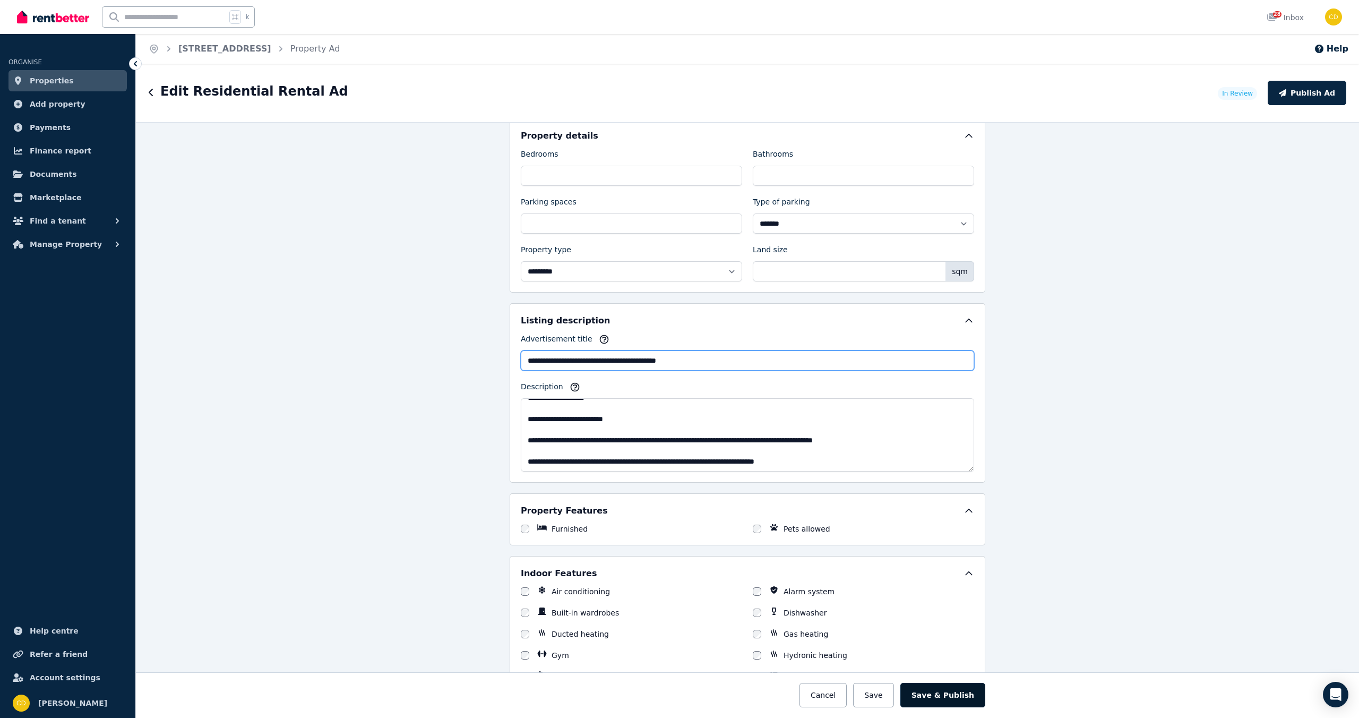
type input "**********"
click at [953, 695] on button "Save & Publish" at bounding box center [942, 695] width 85 height 24
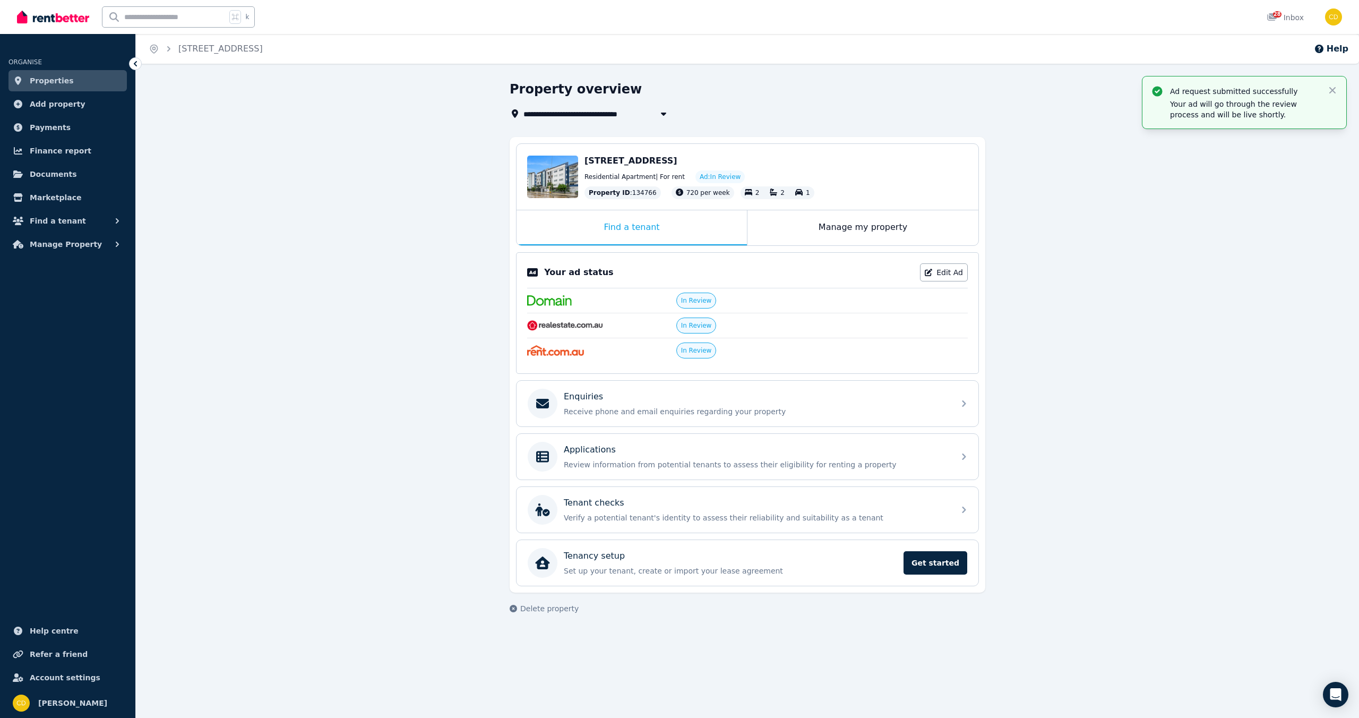
click at [31, 79] on span "Properties" at bounding box center [52, 80] width 44 height 13
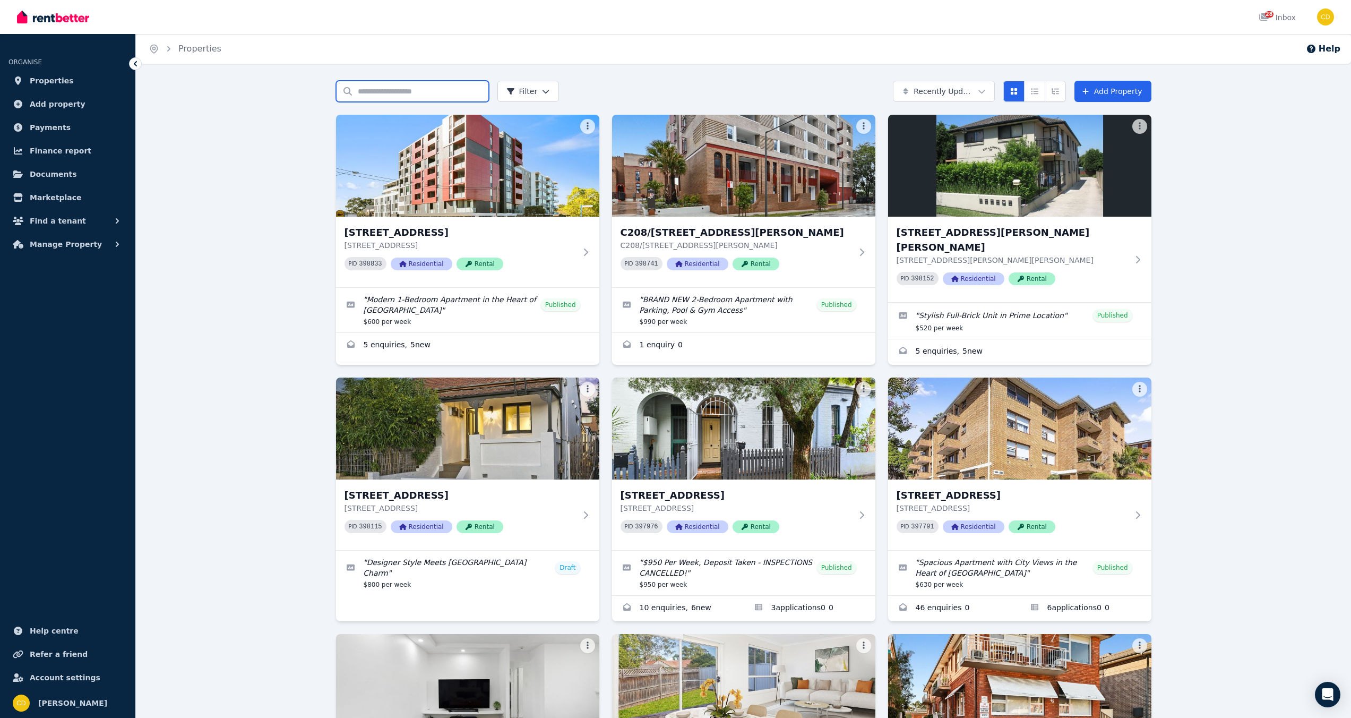
click at [396, 86] on input "Search properties" at bounding box center [412, 91] width 153 height 21
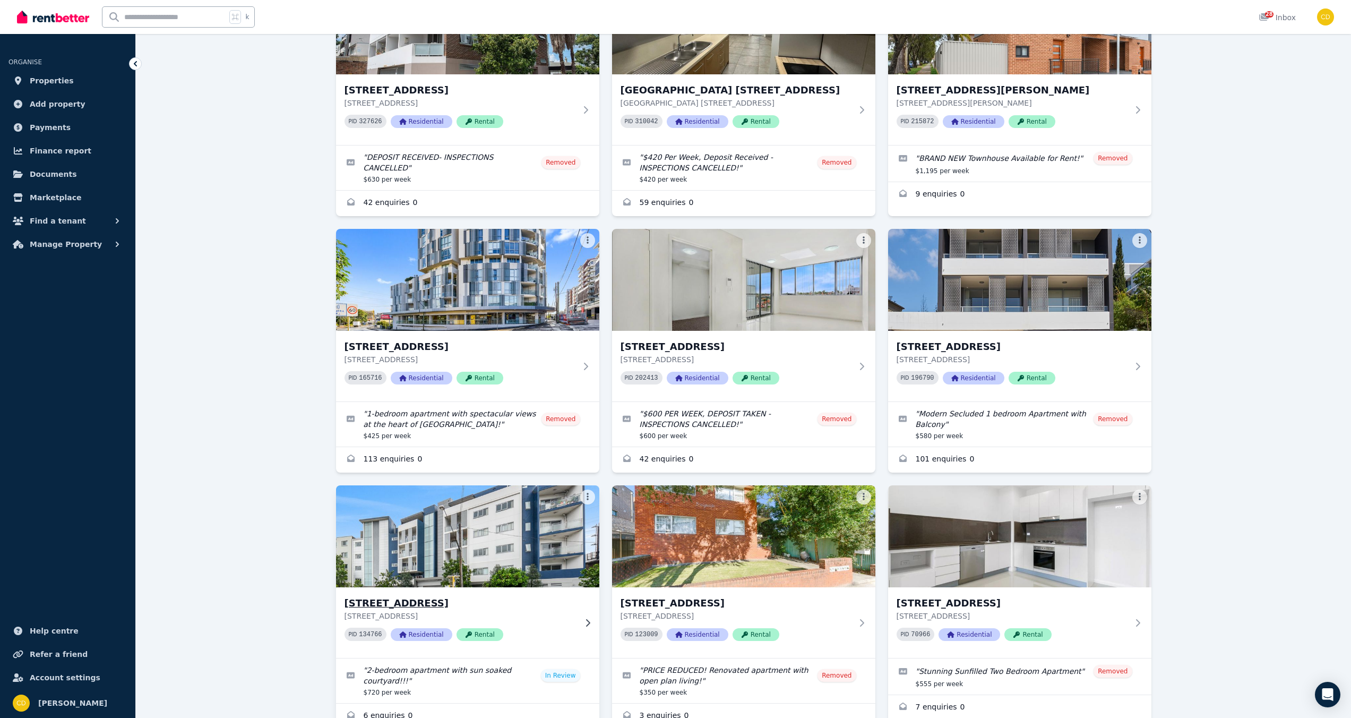
scroll to position [715, 0]
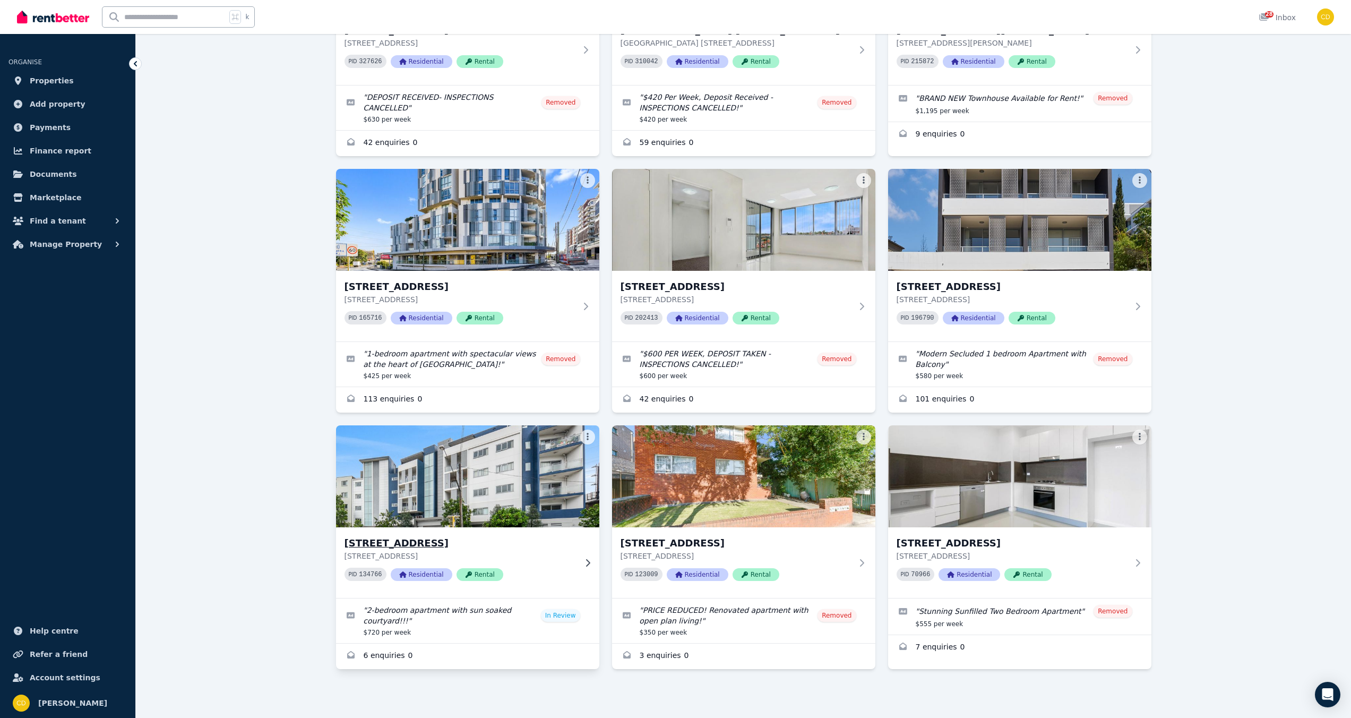
type input "******"
click at [453, 482] on img at bounding box center [467, 476] width 277 height 107
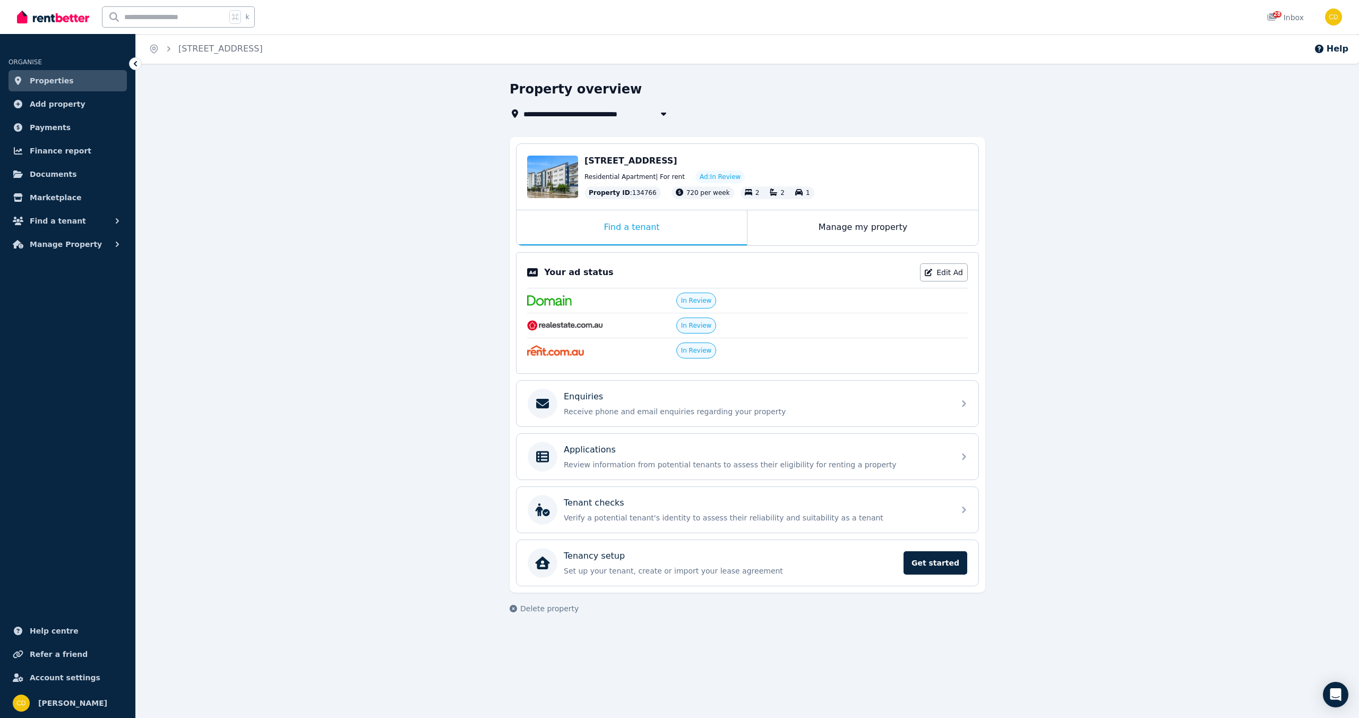
click at [699, 300] on span "In Review" at bounding box center [696, 300] width 31 height 8
click at [1342, 21] on div "Open main menu k 28 Inbox Open user menu" at bounding box center [679, 17] width 1359 height 34
click at [1331, 15] on img "button" at bounding box center [1333, 16] width 17 height 17
click at [1288, 82] on link "Billing" at bounding box center [1268, 77] width 57 height 19
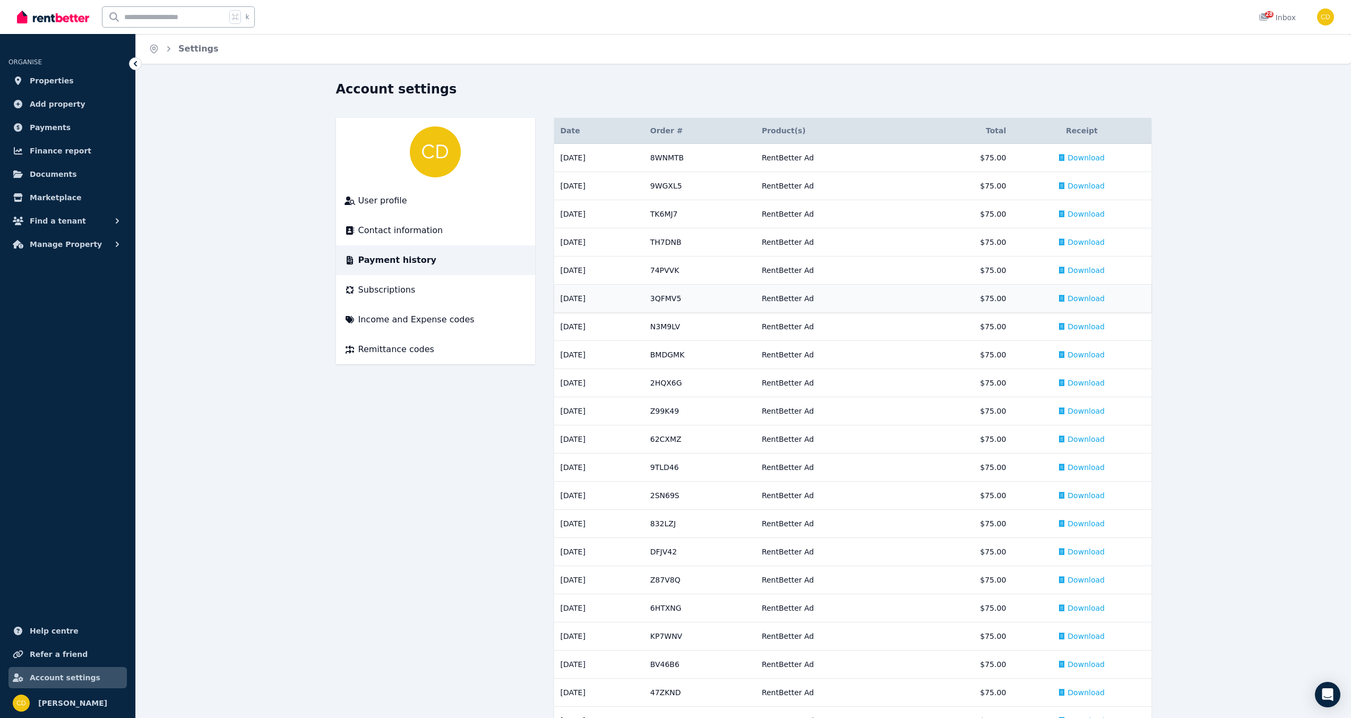
click at [1079, 298] on span "Download" at bounding box center [1086, 298] width 37 height 11
click at [1103, 265] on span "Download" at bounding box center [1086, 270] width 37 height 11
click at [1085, 243] on span "Download" at bounding box center [1086, 242] width 37 height 11
click at [1100, 213] on span "Download" at bounding box center [1086, 214] width 37 height 11
click at [1085, 186] on span "Download" at bounding box center [1086, 186] width 37 height 11
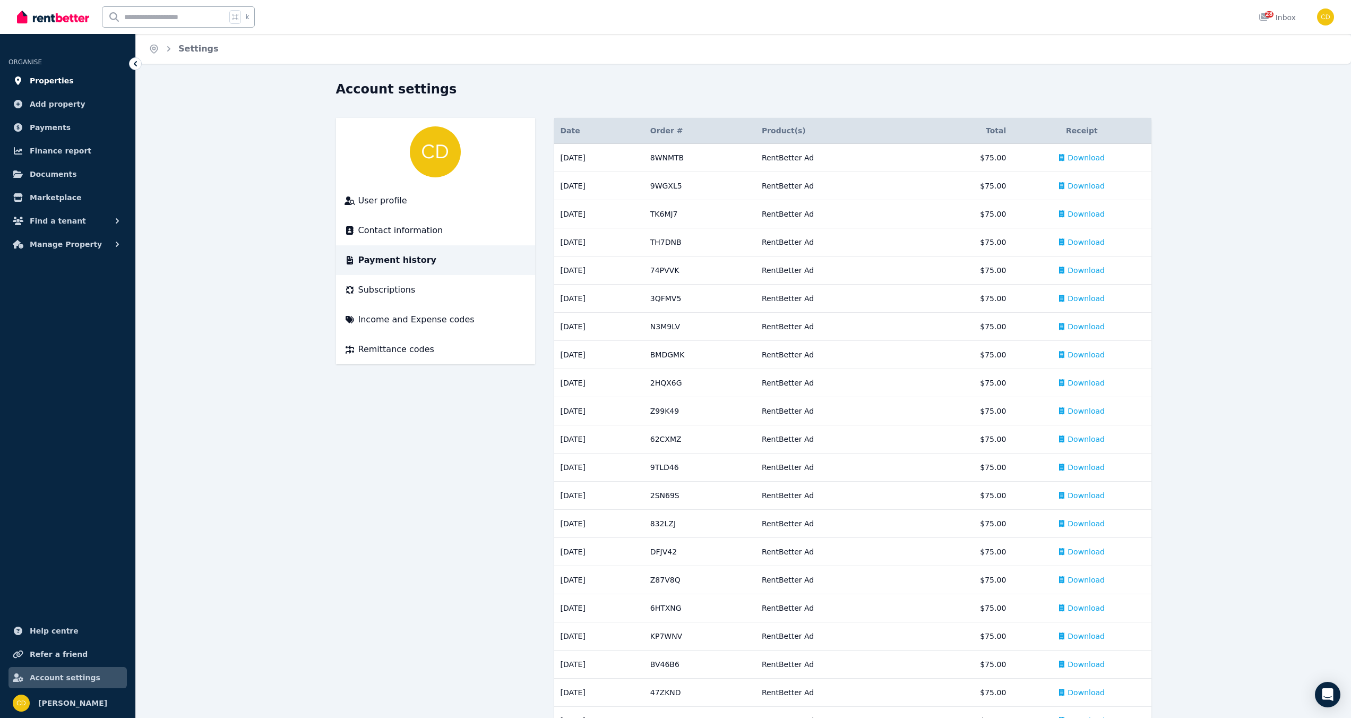
click at [37, 79] on span "Properties" at bounding box center [52, 80] width 44 height 13
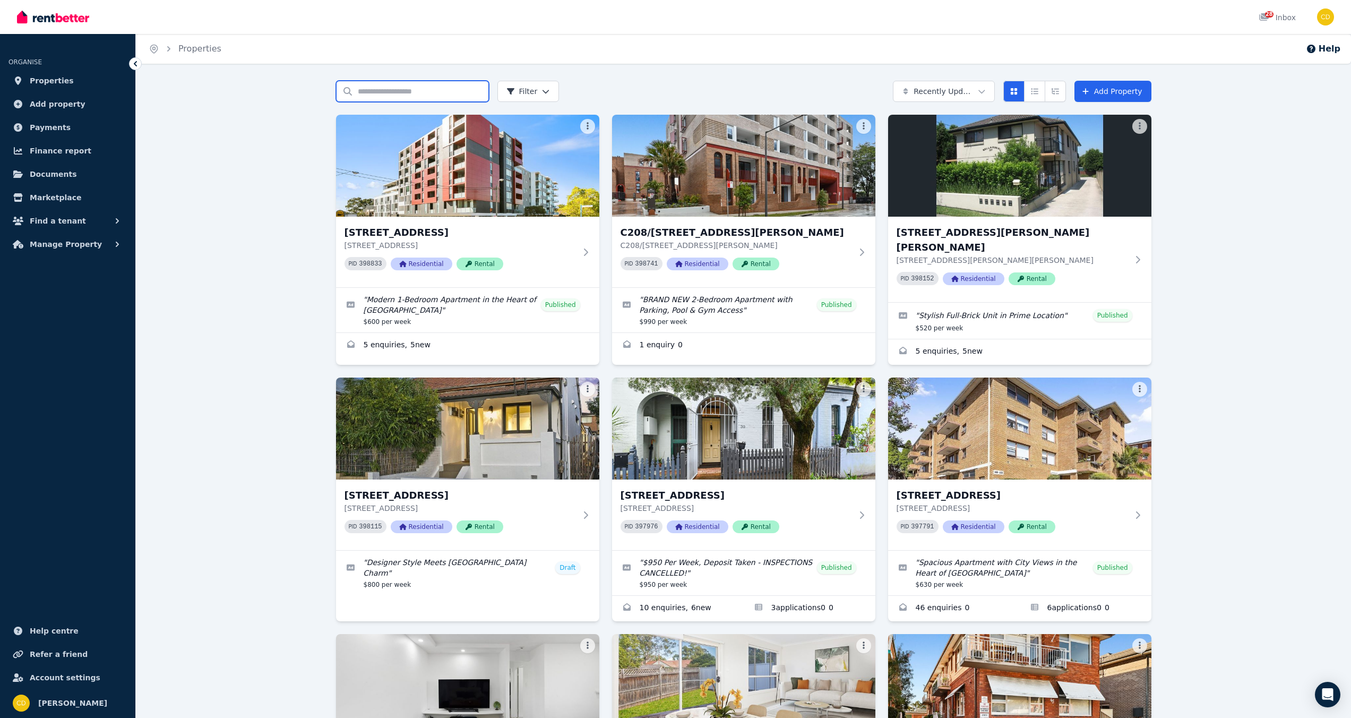
click at [382, 93] on input "Search properties" at bounding box center [412, 91] width 153 height 21
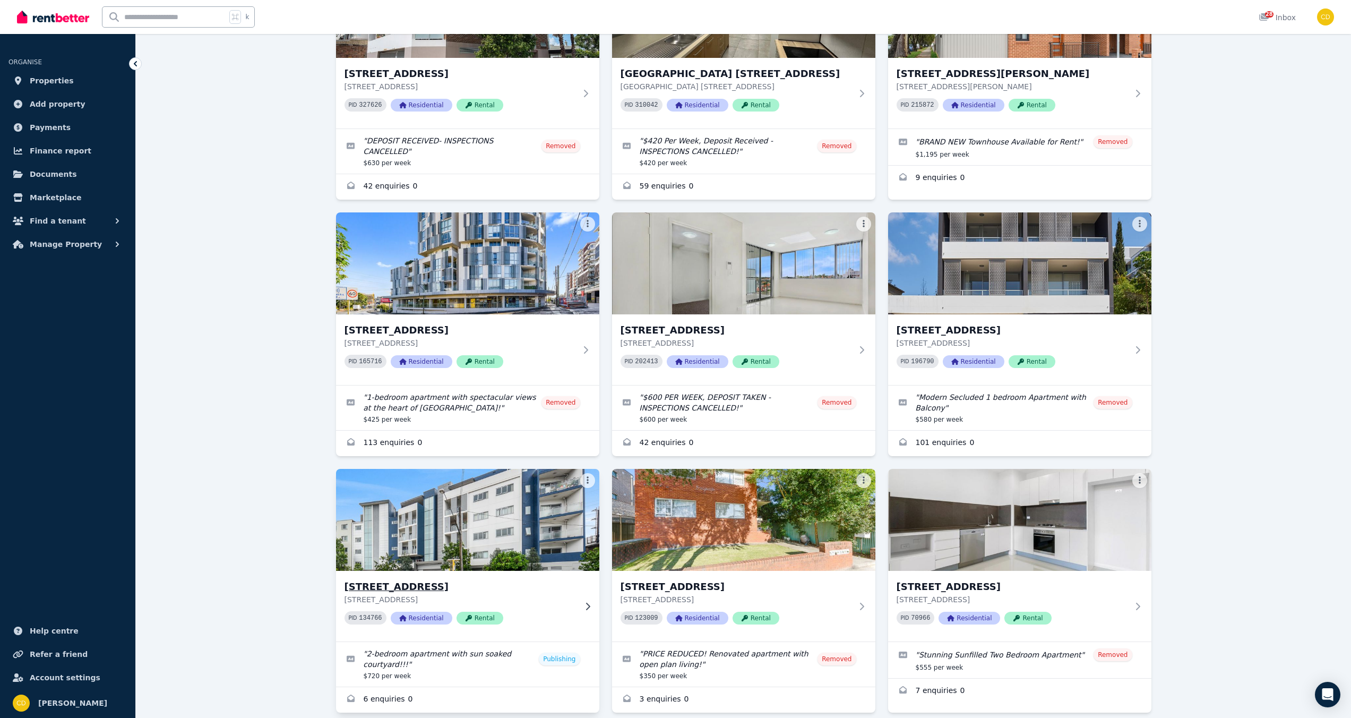
scroll to position [676, 0]
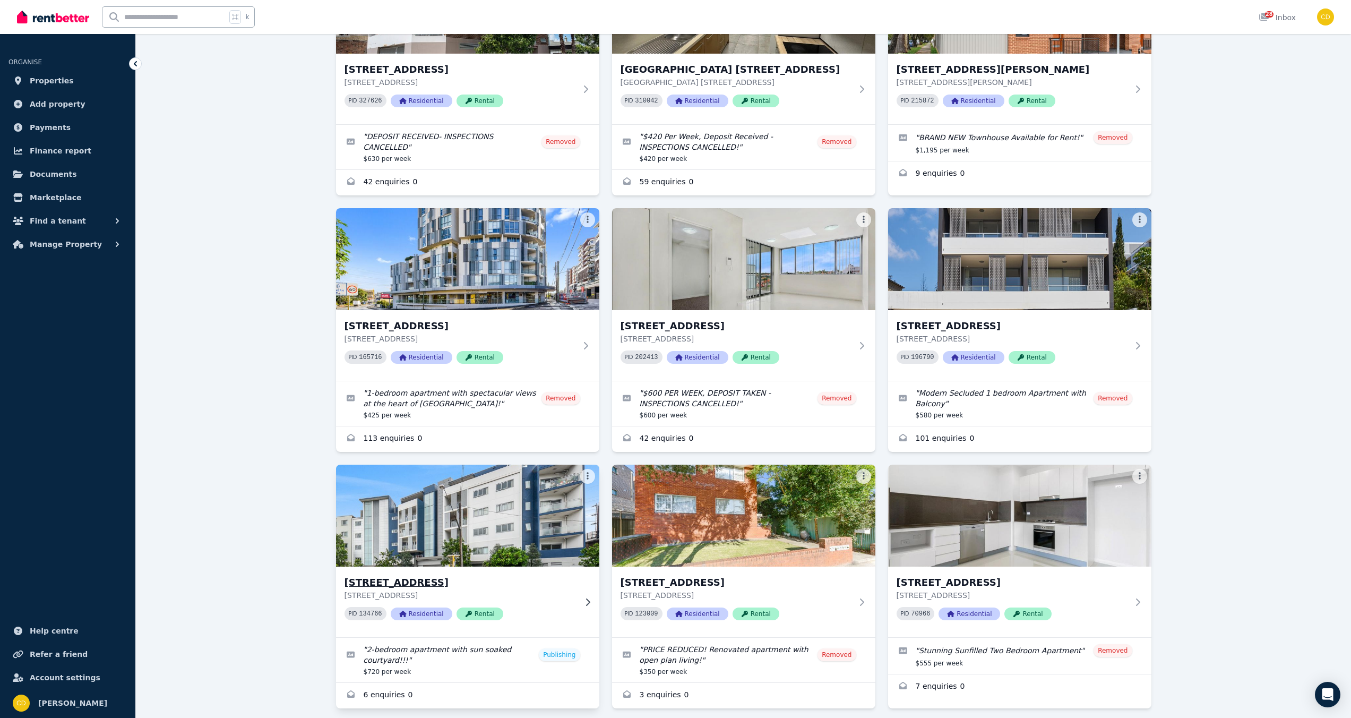
type input "**********"
click at [473, 535] on img at bounding box center [467, 515] width 277 height 107
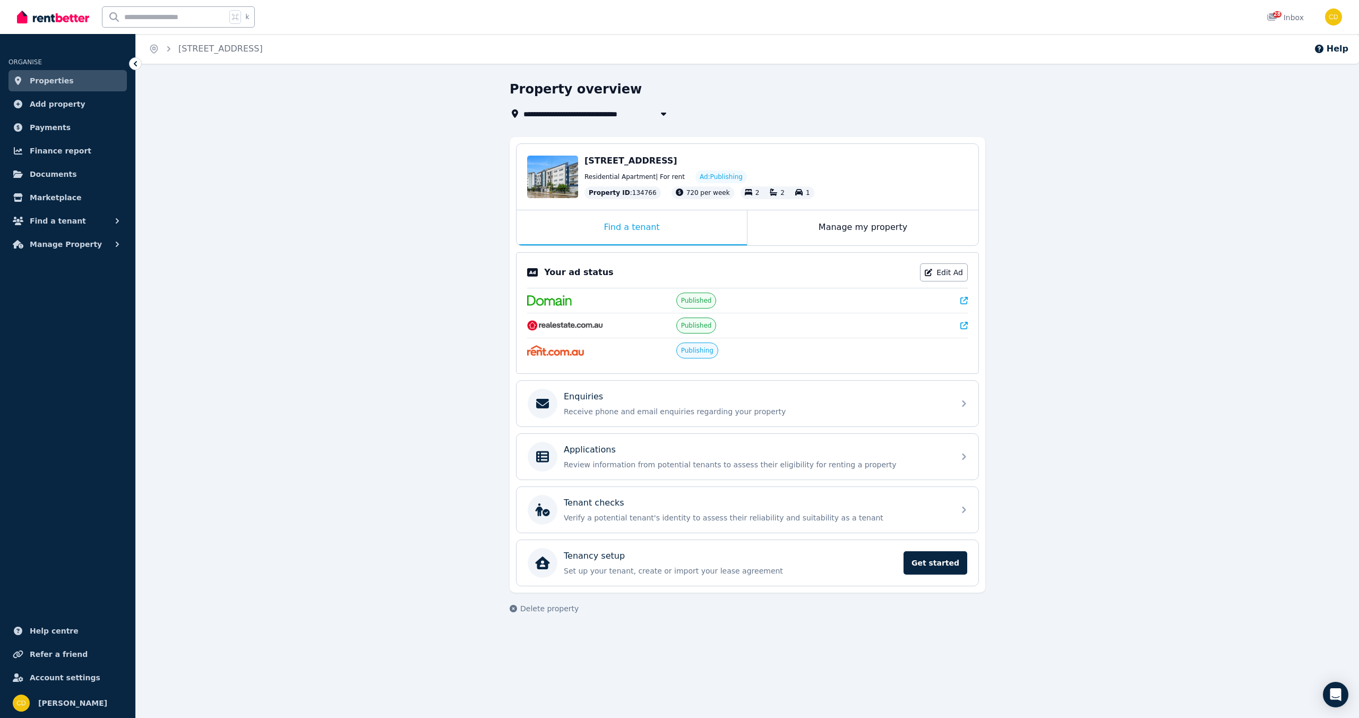
click at [962, 323] on icon at bounding box center [963, 325] width 7 height 7
click at [965, 299] on icon at bounding box center [963, 300] width 7 height 7
